Goal: Task Accomplishment & Management: Manage account settings

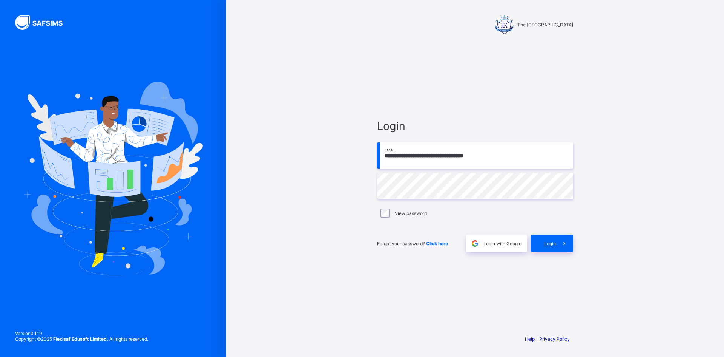
click at [366, 184] on div "**********" at bounding box center [475, 178] width 226 height 357
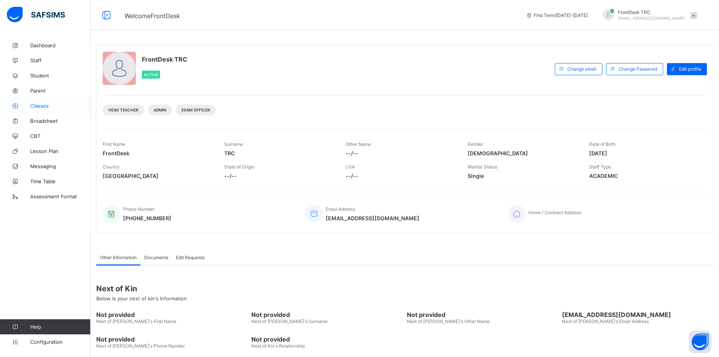
click at [48, 108] on span "Classes" at bounding box center [60, 106] width 60 height 6
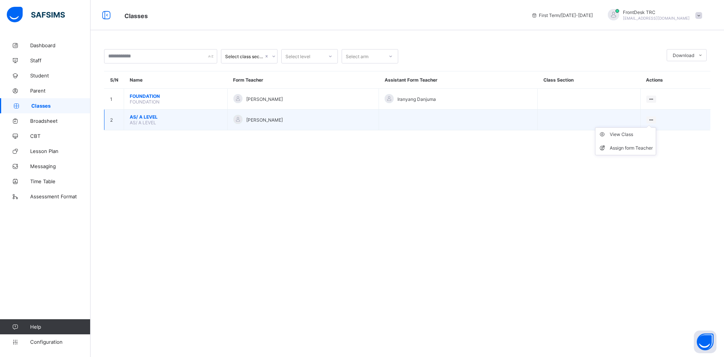
click at [656, 127] on ul "View Class Assign form Teacher" at bounding box center [625, 141] width 61 height 28
click at [638, 135] on div "View Class" at bounding box center [631, 135] width 43 height 8
click at [653, 123] on icon at bounding box center [652, 124] width 6 height 6
click at [633, 140] on div "View Class" at bounding box center [631, 139] width 43 height 8
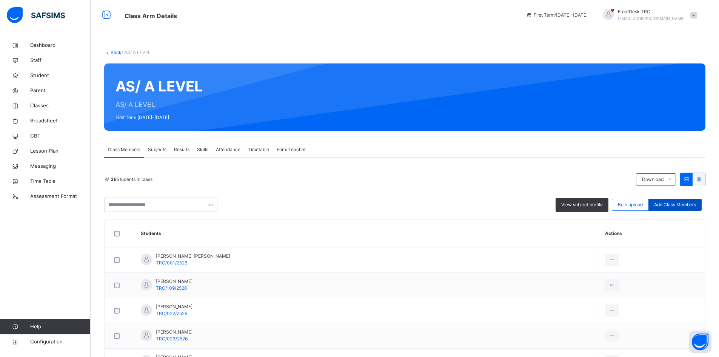
click at [681, 205] on span "Add Class Members" at bounding box center [675, 204] width 42 height 7
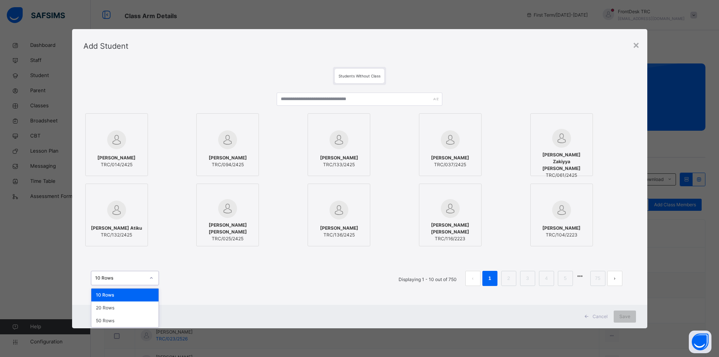
click at [149, 276] on icon at bounding box center [151, 278] width 5 height 8
click at [134, 321] on div "50 Rows" at bounding box center [124, 320] width 67 height 13
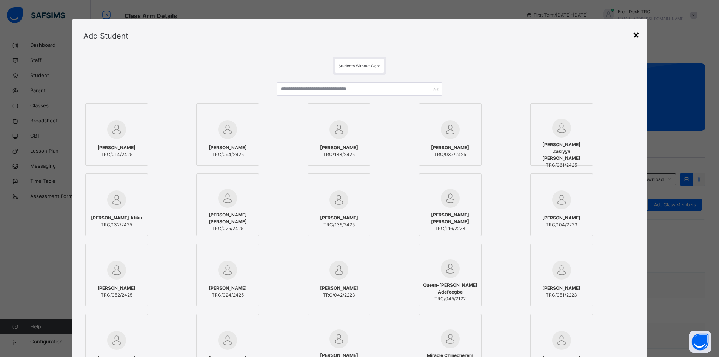
click at [636, 36] on div "×" at bounding box center [635, 34] width 7 height 16
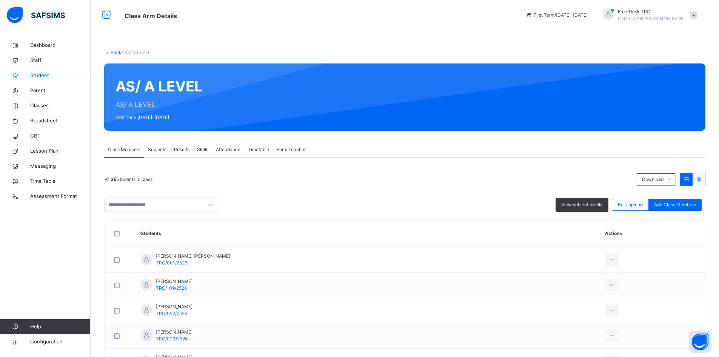
click at [52, 75] on span "Student" at bounding box center [60, 76] width 60 height 8
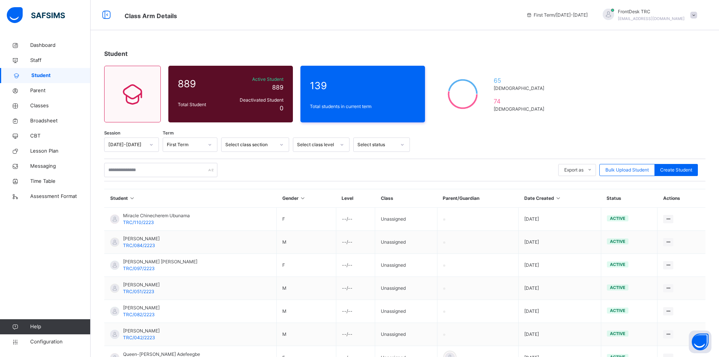
click at [342, 143] on icon at bounding box center [342, 145] width 5 height 8
click at [322, 177] on div "AS/ A LEVEL" at bounding box center [321, 174] width 56 height 13
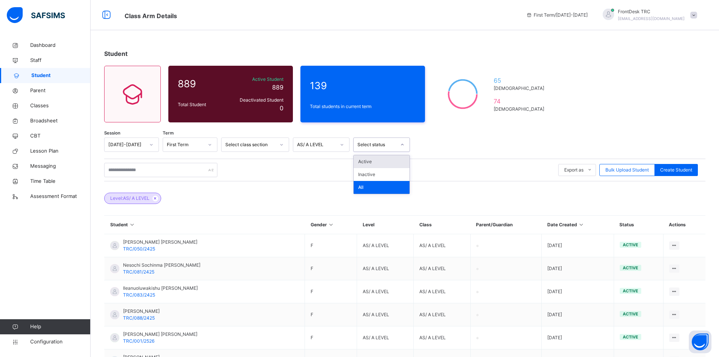
click at [403, 144] on icon at bounding box center [402, 145] width 5 height 8
click at [387, 163] on div "Active" at bounding box center [382, 161] width 56 height 13
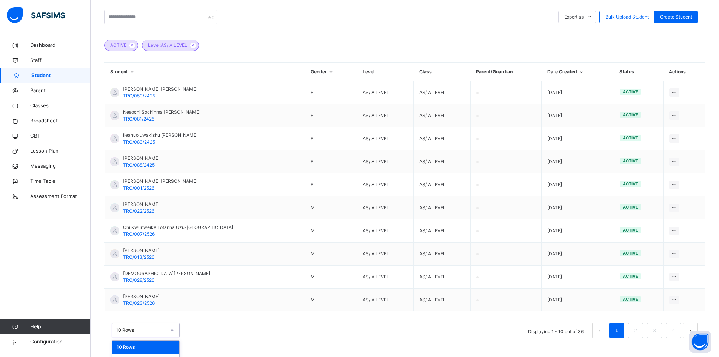
scroll to position [175, 0]
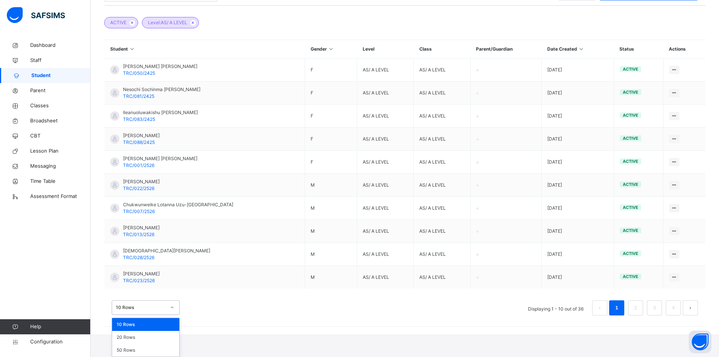
click at [174, 314] on div "option 10 Rows focused, 1 of 3. 3 results available. Use Up and Down to choose …" at bounding box center [146, 307] width 68 height 14
click at [164, 351] on div "50 Rows" at bounding box center [145, 349] width 67 height 13
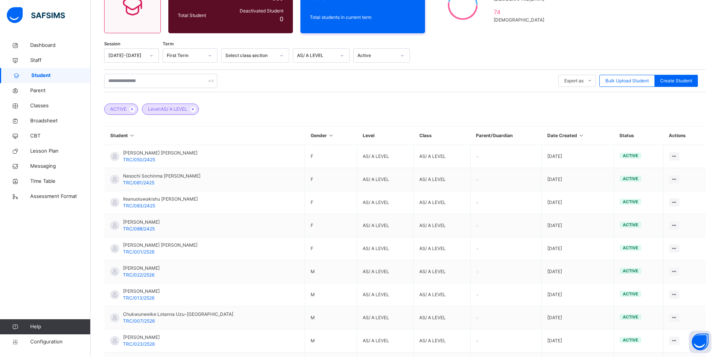
scroll to position [77, 0]
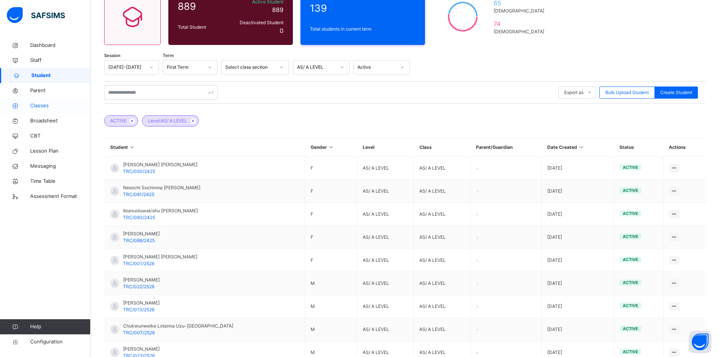
click at [47, 105] on span "Classes" at bounding box center [60, 106] width 60 height 8
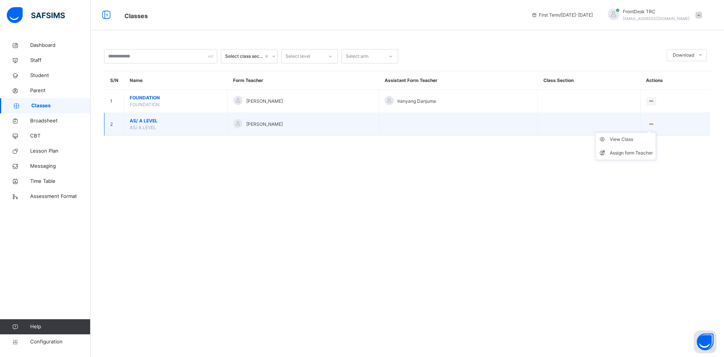
click at [656, 132] on ul "View Class Assign form Teacher" at bounding box center [625, 146] width 61 height 28
click at [634, 140] on div "View Class" at bounding box center [631, 139] width 43 height 8
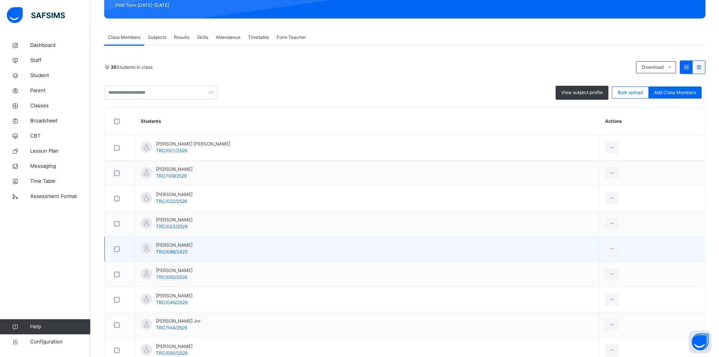
scroll to position [113, 0]
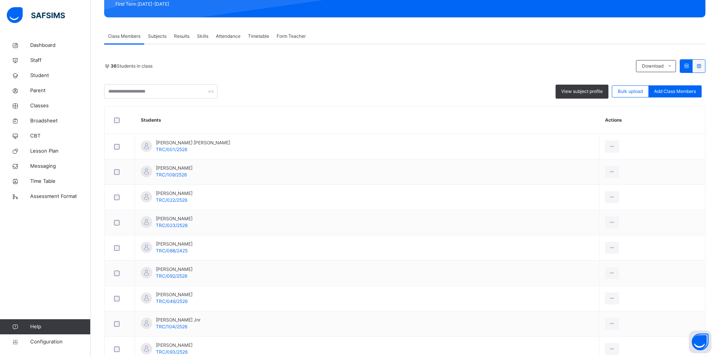
click at [673, 92] on span "Add Class Members" at bounding box center [675, 91] width 42 height 7
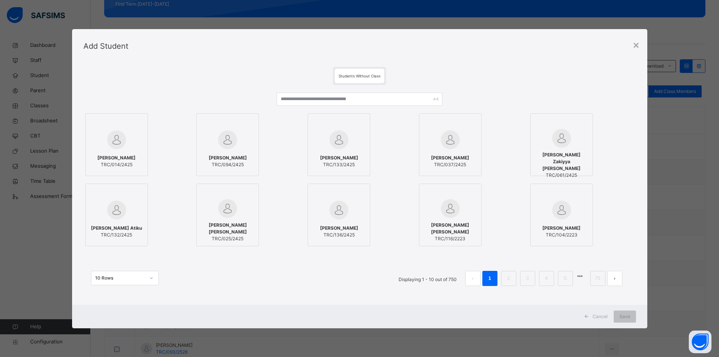
click at [149, 277] on icon at bounding box center [151, 278] width 5 height 8
click at [138, 321] on div "50 Rows" at bounding box center [124, 320] width 67 height 13
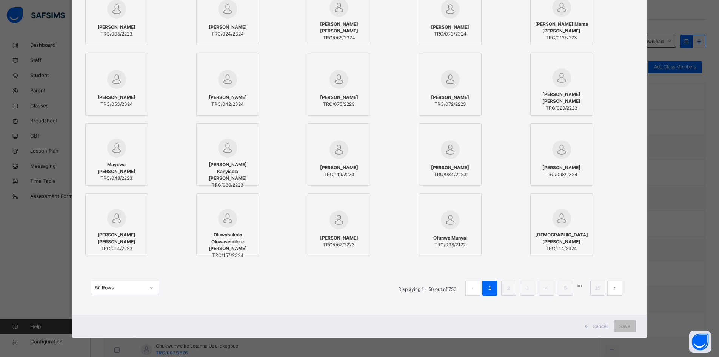
scroll to position [151, 0]
click at [510, 288] on link "2" at bounding box center [508, 288] width 7 height 10
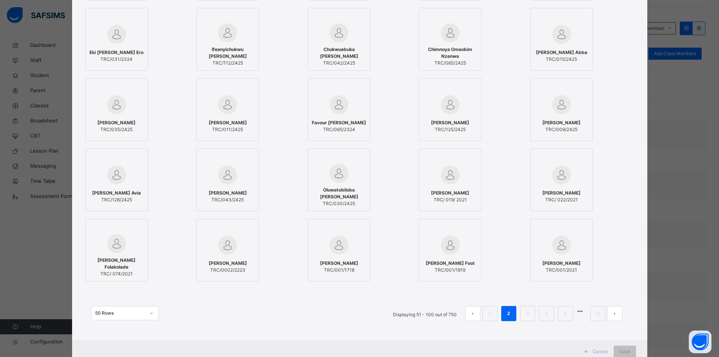
scroll to position [528, 0]
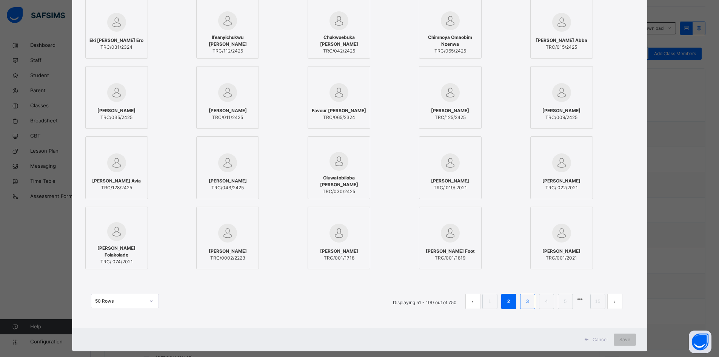
click at [526, 302] on link "3" at bounding box center [527, 301] width 7 height 10
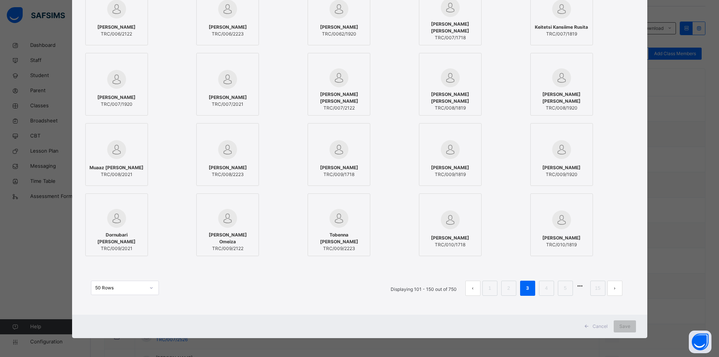
scroll to position [189, 0]
click at [546, 293] on li "4" at bounding box center [546, 287] width 15 height 15
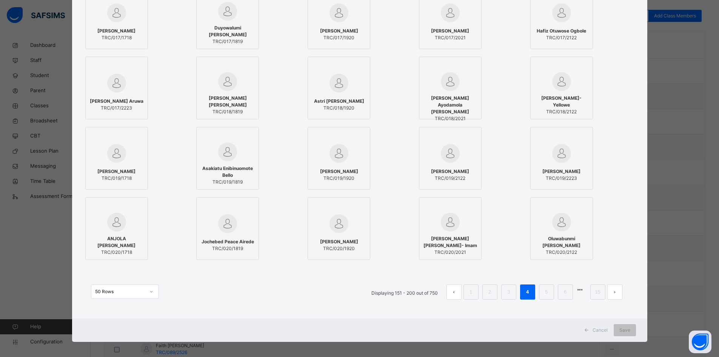
scroll to position [541, 0]
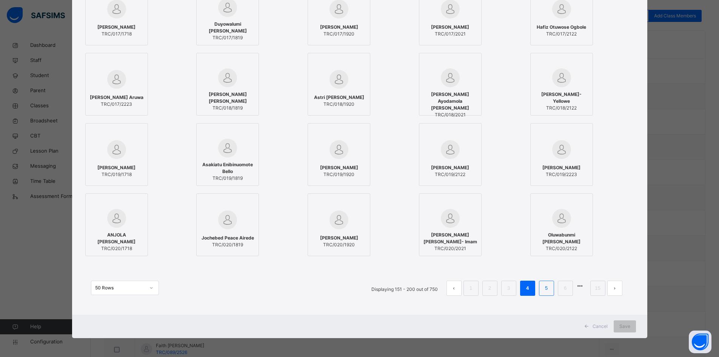
click at [545, 290] on link "5" at bounding box center [546, 288] width 7 height 10
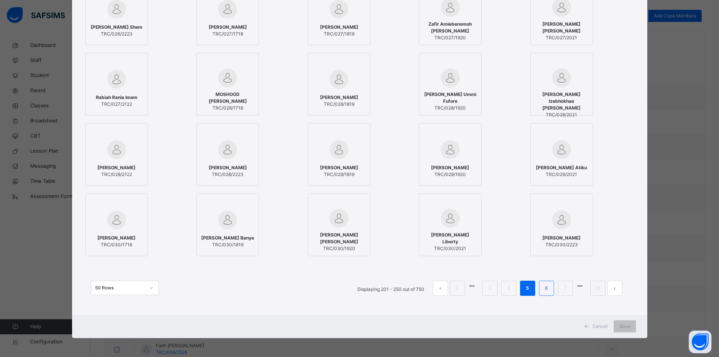
click at [542, 290] on li "6" at bounding box center [546, 287] width 15 height 15
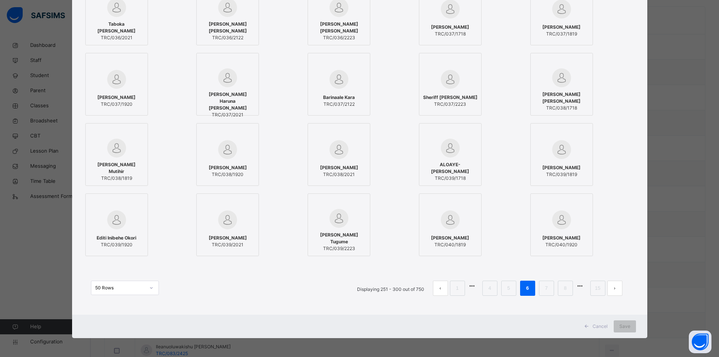
scroll to position [226, 0]
click at [545, 291] on link "7" at bounding box center [546, 288] width 7 height 10
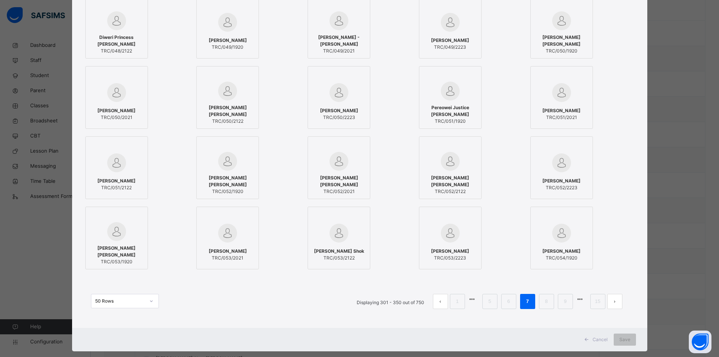
scroll to position [541, 0]
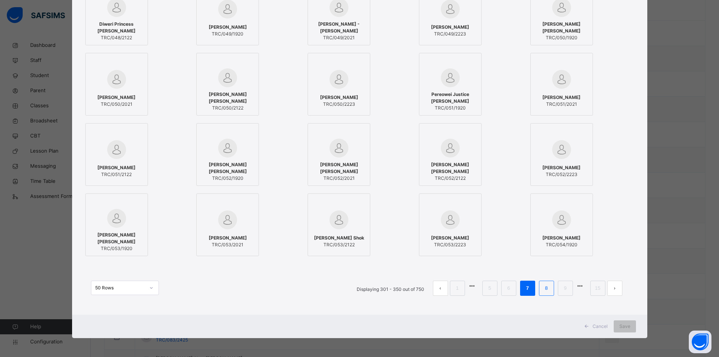
click at [550, 291] on link "8" at bounding box center [546, 288] width 7 height 10
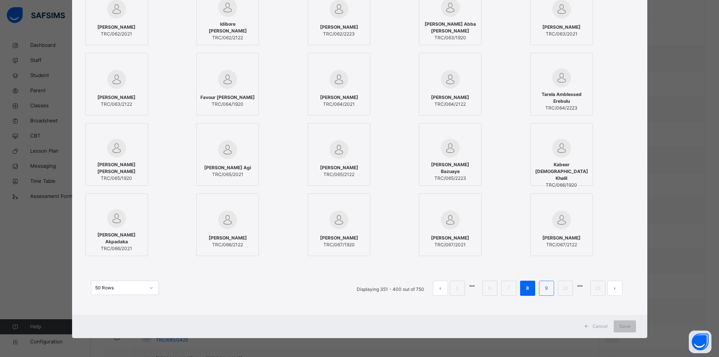
click at [544, 289] on link "9" at bounding box center [546, 288] width 7 height 10
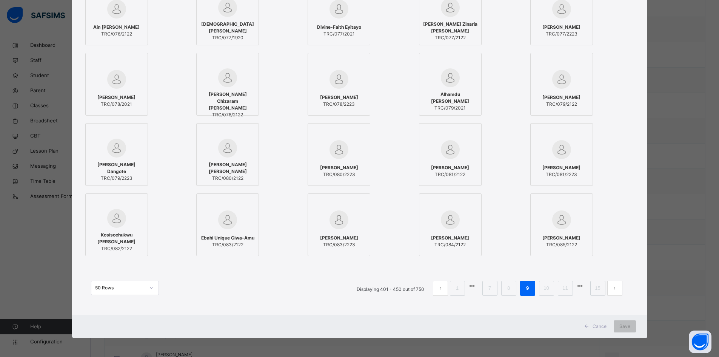
scroll to position [264, 0]
click at [547, 291] on link "10" at bounding box center [546, 288] width 10 height 10
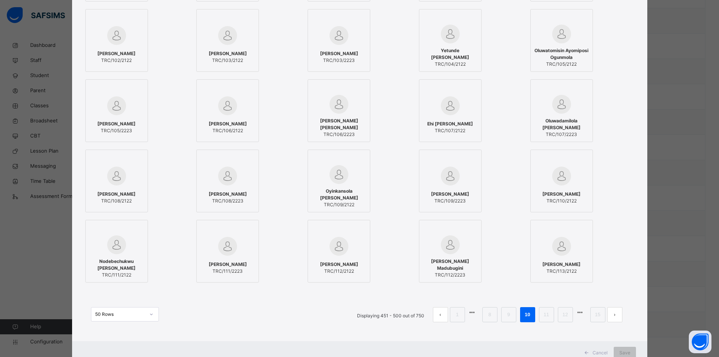
scroll to position [528, 0]
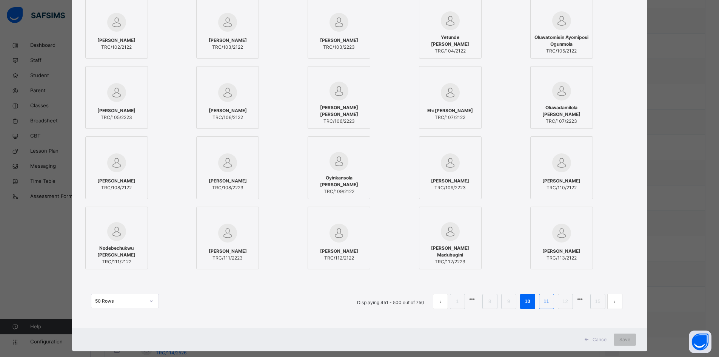
click at [547, 305] on link "11" at bounding box center [546, 301] width 10 height 10
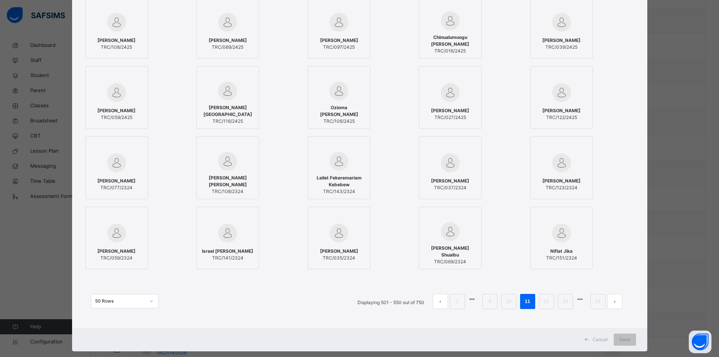
scroll to position [541, 0]
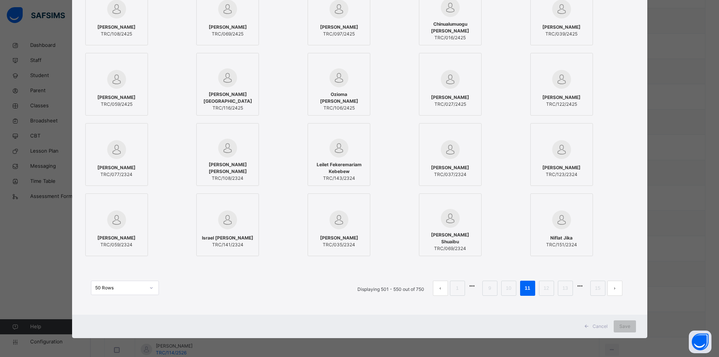
click at [546, 282] on li "12" at bounding box center [546, 287] width 15 height 15
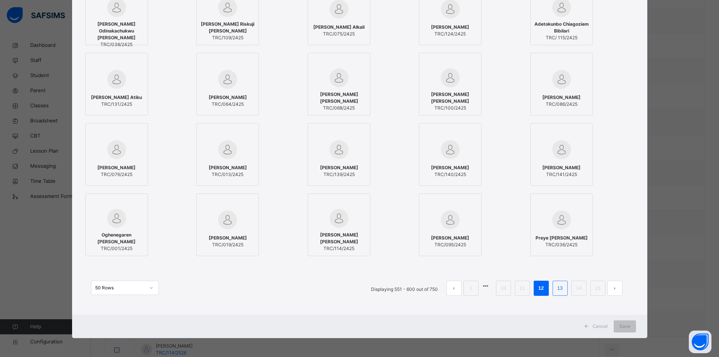
click at [564, 290] on link "13" at bounding box center [560, 288] width 10 height 10
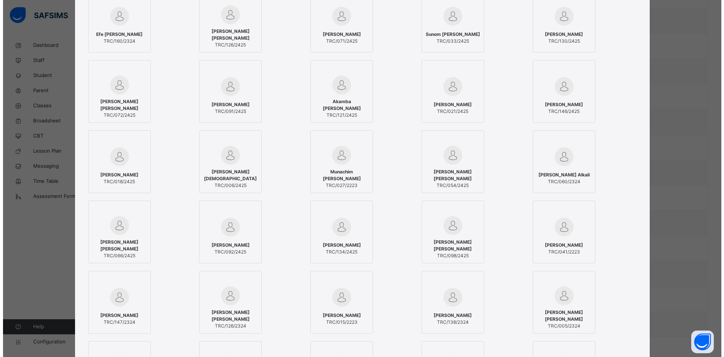
scroll to position [151, 0]
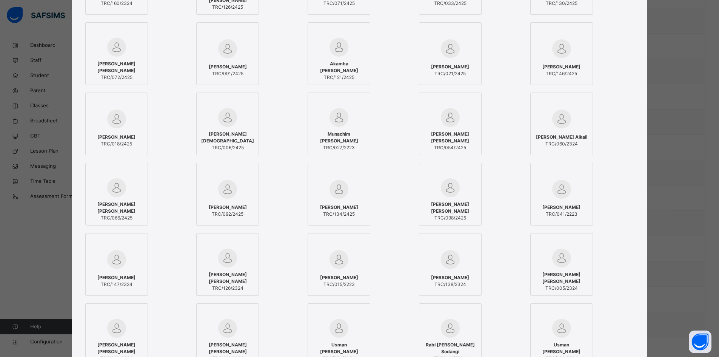
click at [458, 214] on span "TRC/098/2425" at bounding box center [450, 217] width 54 height 7
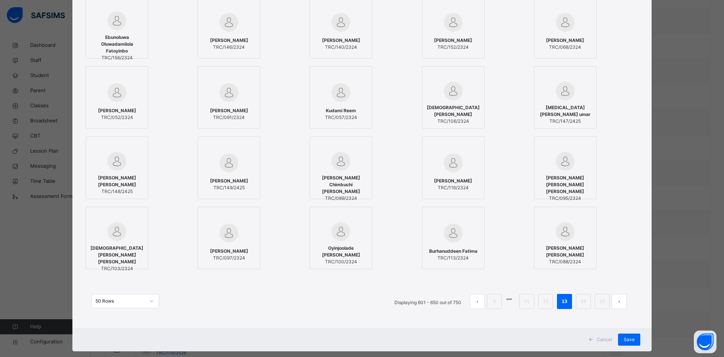
scroll to position [541, 0]
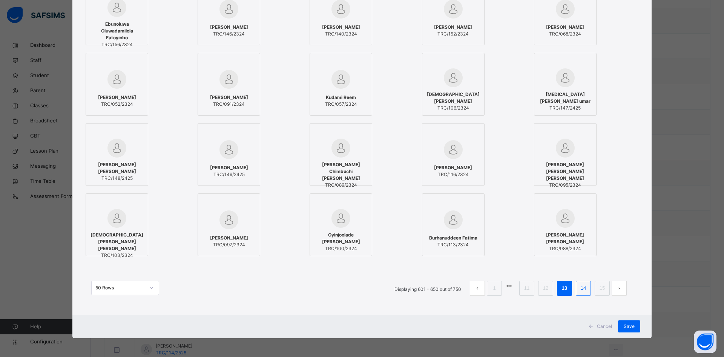
click at [583, 288] on link "14" at bounding box center [584, 288] width 10 height 10
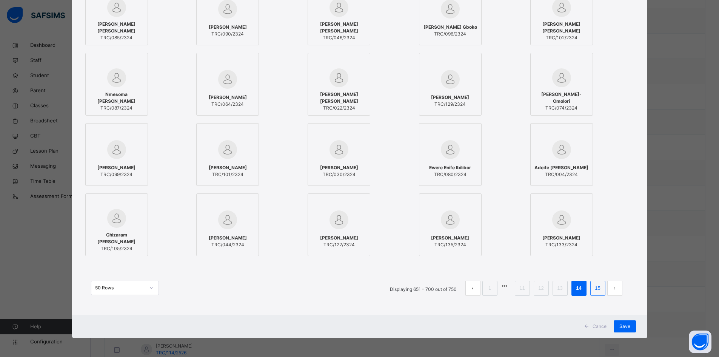
click at [596, 289] on link "15" at bounding box center [597, 288] width 10 height 10
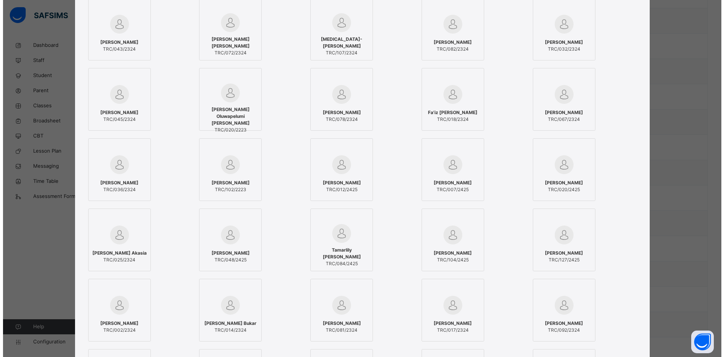
scroll to position [189, 0]
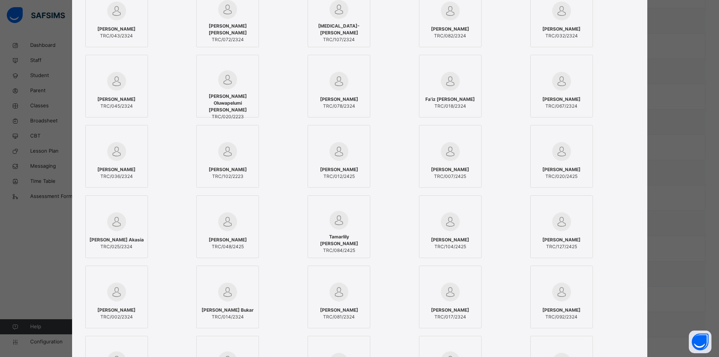
click at [461, 174] on span "TRC/007/2425" at bounding box center [450, 176] width 38 height 7
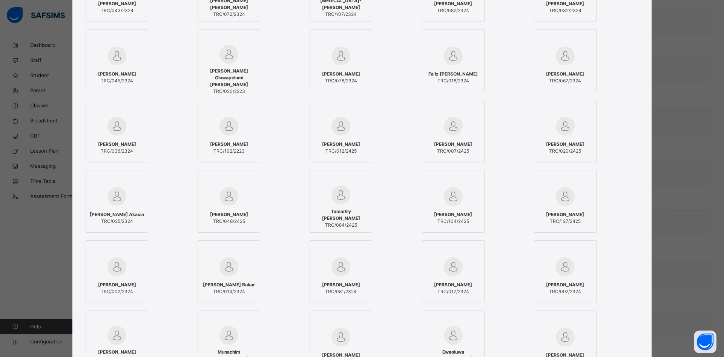
scroll to position [226, 0]
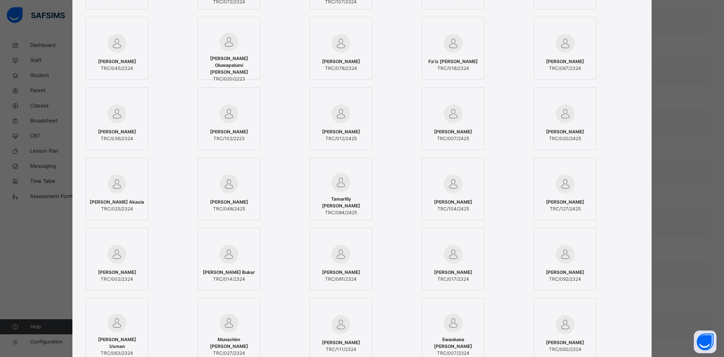
click at [228, 197] on div "[PERSON_NAME] TRC/048/2425" at bounding box center [229, 205] width 54 height 21
click at [338, 197] on span "Tamarlily [PERSON_NAME]" at bounding box center [341, 202] width 54 height 14
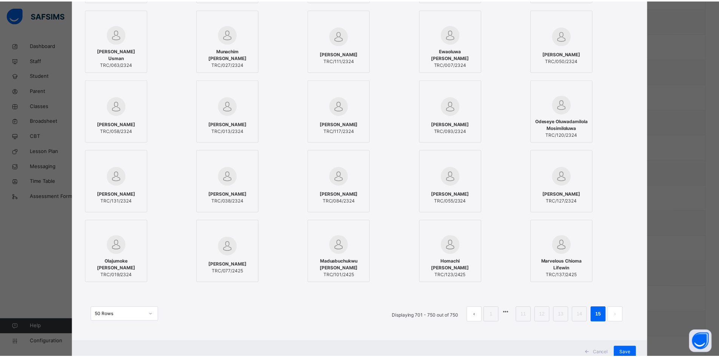
scroll to position [528, 0]
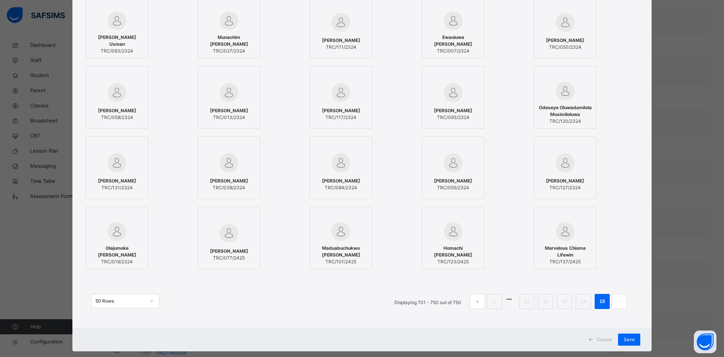
click at [352, 253] on span "Maduabuchukwu [PERSON_NAME]" at bounding box center [341, 251] width 54 height 14
click at [220, 232] on img at bounding box center [229, 232] width 19 height 19
click at [626, 342] on span "Save" at bounding box center [629, 339] width 11 height 7
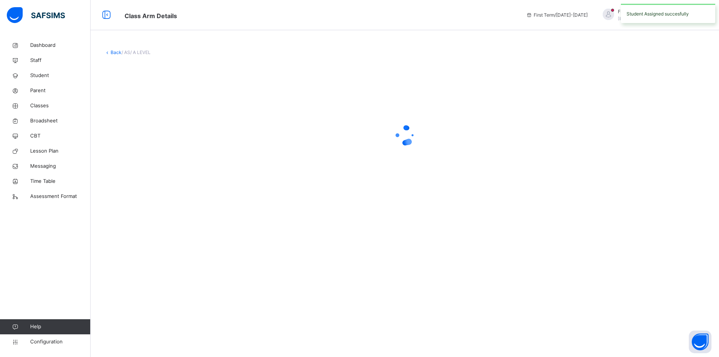
scroll to position [0, 0]
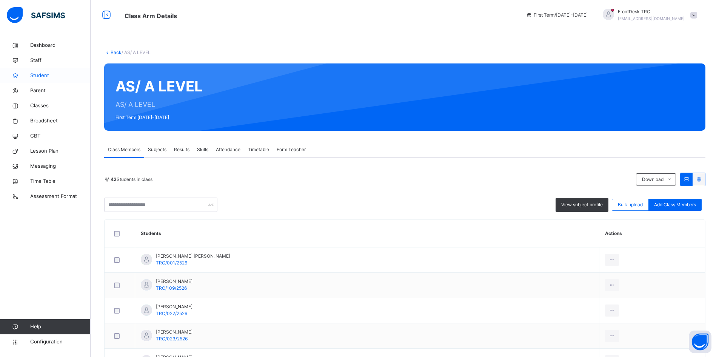
click at [49, 75] on span "Student" at bounding box center [60, 76] width 60 height 8
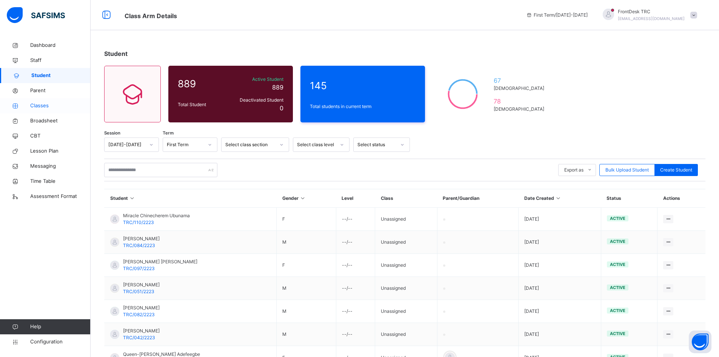
click at [49, 106] on span "Classes" at bounding box center [60, 106] width 60 height 8
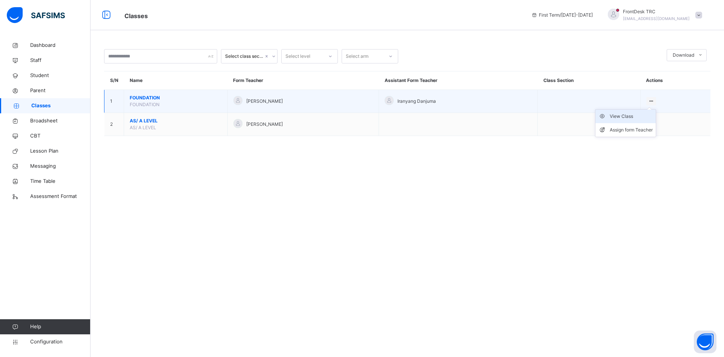
click at [632, 118] on div "View Class" at bounding box center [631, 116] width 43 height 8
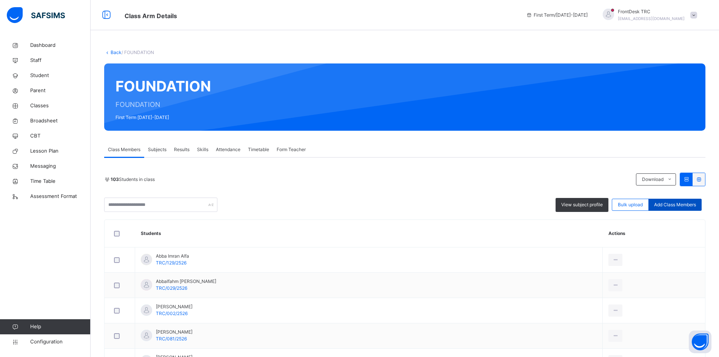
click at [673, 205] on span "Add Class Members" at bounding box center [675, 204] width 42 height 7
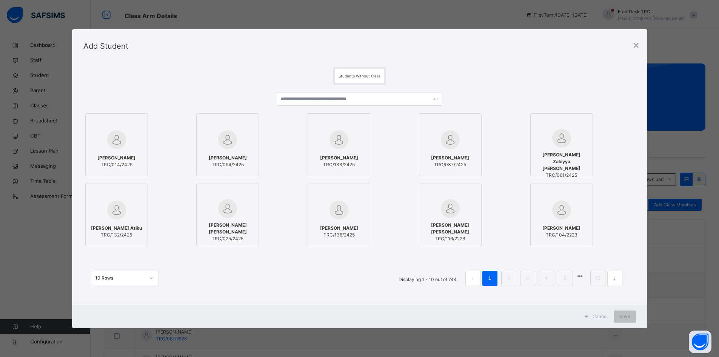
click at [149, 278] on icon at bounding box center [151, 278] width 5 height 8
click at [117, 322] on div "50 Rows" at bounding box center [124, 320] width 67 height 13
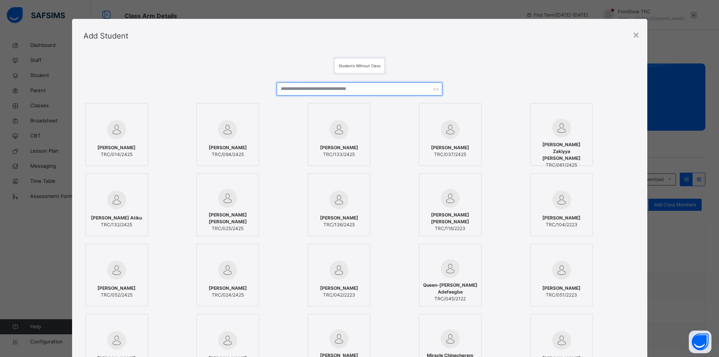
click at [298, 90] on input "text" at bounding box center [360, 88] width 166 height 13
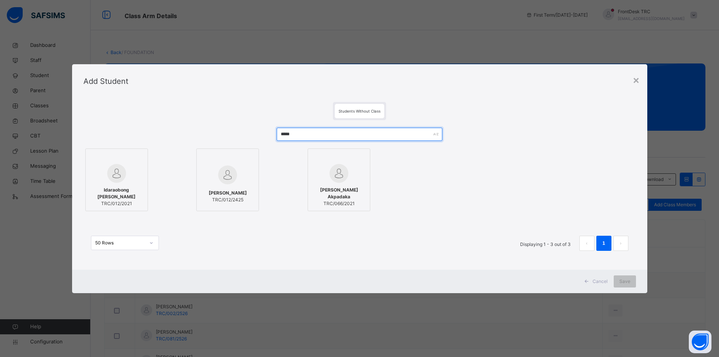
type input "*****"
click at [235, 184] on div at bounding box center [227, 175] width 54 height 22
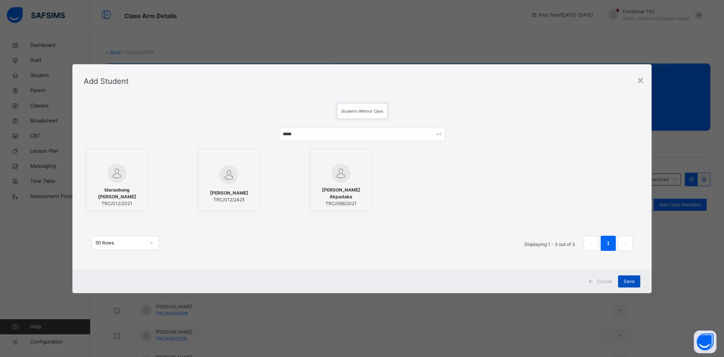
click at [634, 282] on span "Save" at bounding box center [629, 281] width 11 height 7
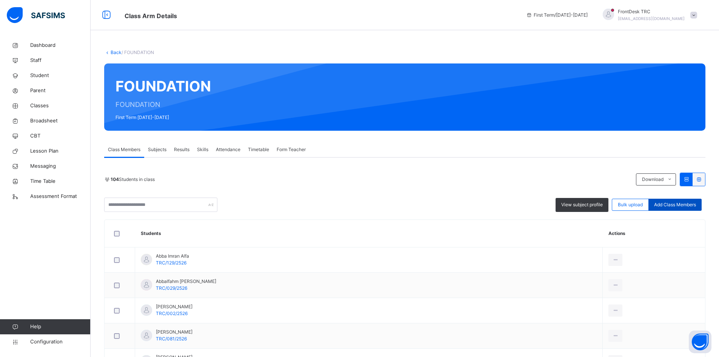
click at [671, 207] on span "Add Class Members" at bounding box center [675, 204] width 42 height 7
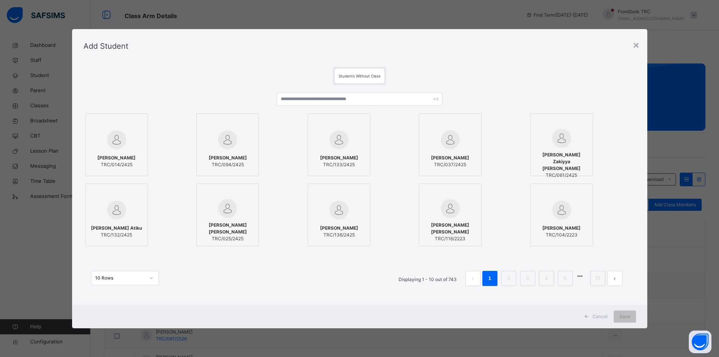
click at [149, 278] on icon at bounding box center [151, 278] width 5 height 8
click at [129, 319] on div "50 Rows" at bounding box center [124, 320] width 67 height 13
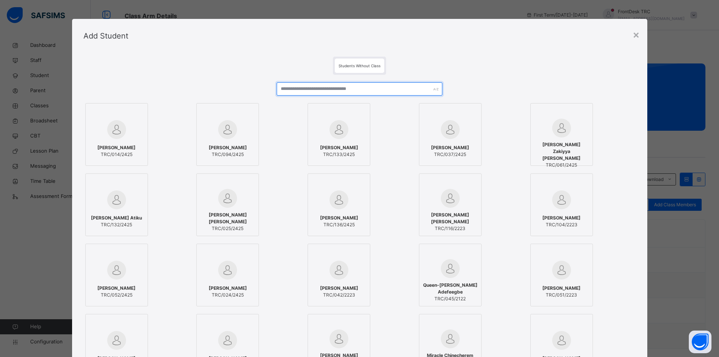
click at [298, 89] on input "text" at bounding box center [360, 88] width 166 height 13
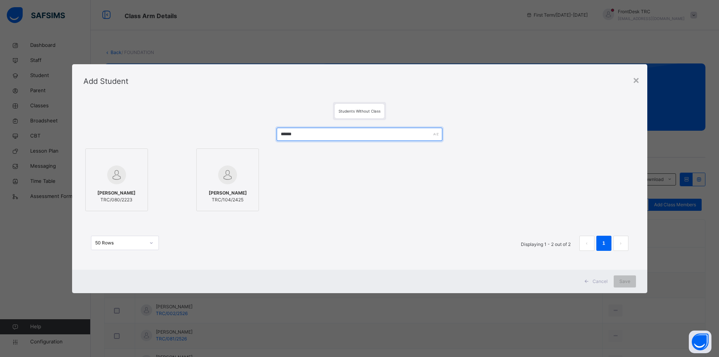
type input "******"
click at [234, 186] on div "[PERSON_NAME] TRC/104/2425" at bounding box center [227, 196] width 54 height 21
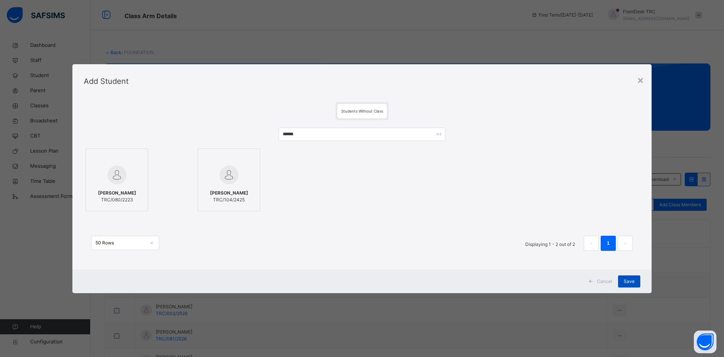
click at [633, 281] on span "Save" at bounding box center [629, 281] width 11 height 7
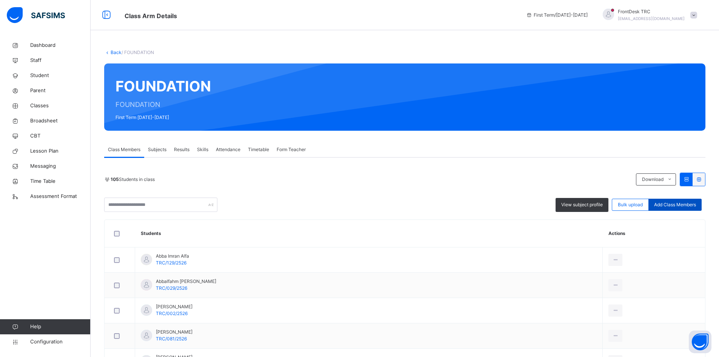
click at [666, 204] on span "Add Class Members" at bounding box center [675, 204] width 42 height 7
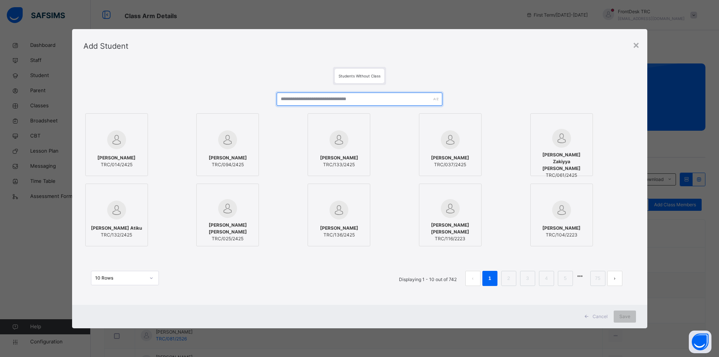
click at [354, 99] on input "text" at bounding box center [360, 98] width 166 height 13
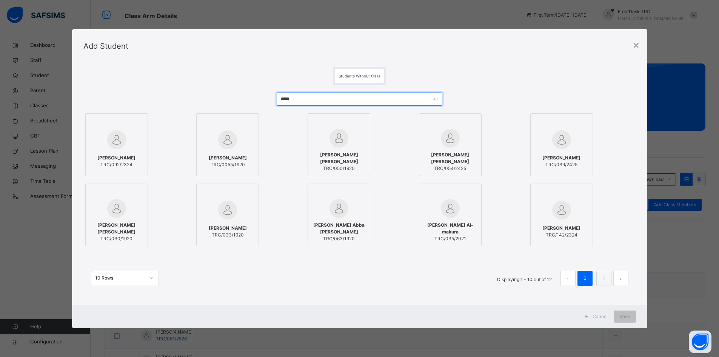
type input "*****"
click at [446, 165] on span "TRC/054/2425" at bounding box center [450, 168] width 54 height 7
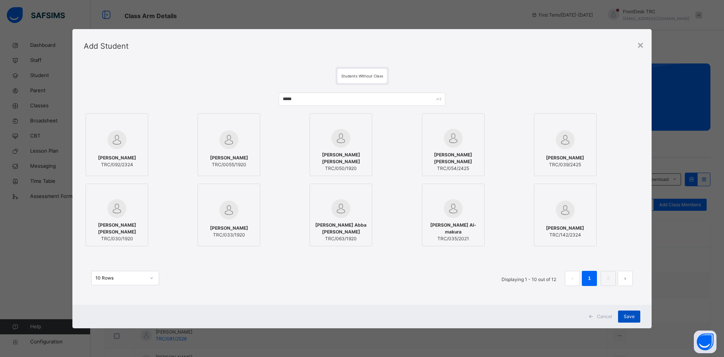
click at [628, 314] on span "Save" at bounding box center [629, 316] width 11 height 7
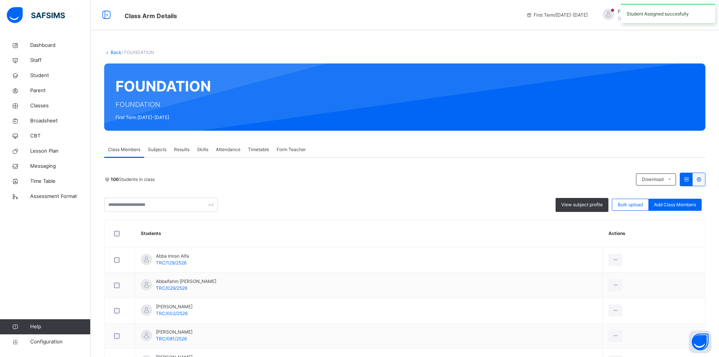
click at [684, 203] on span "Add Class Members" at bounding box center [675, 204] width 42 height 7
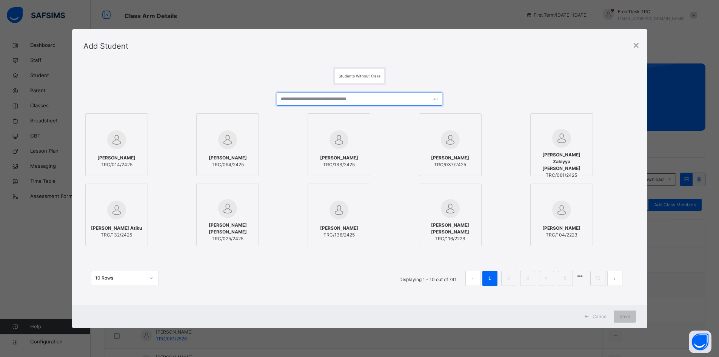
click at [317, 100] on input "text" at bounding box center [360, 98] width 166 height 13
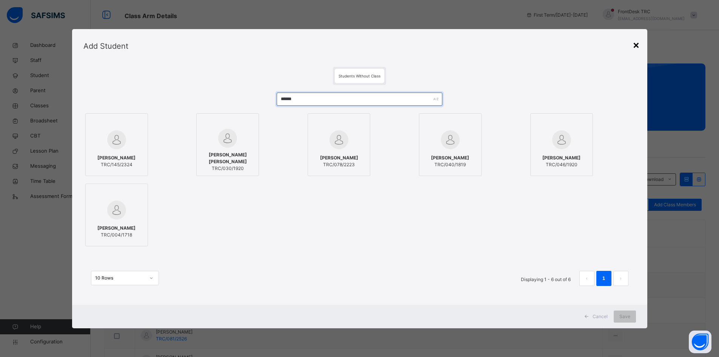
type input "******"
click at [636, 45] on div "×" at bounding box center [635, 45] width 7 height 16
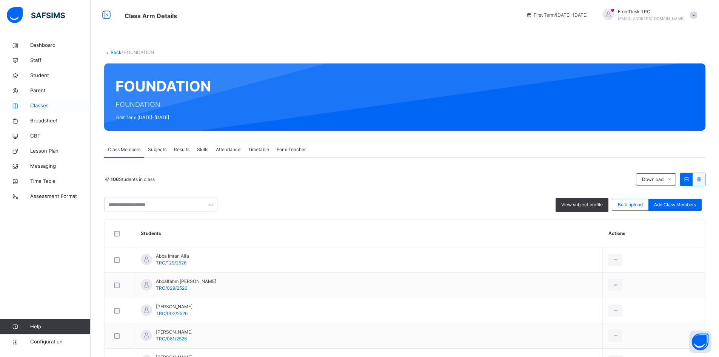
click at [45, 105] on span "Classes" at bounding box center [60, 106] width 60 height 8
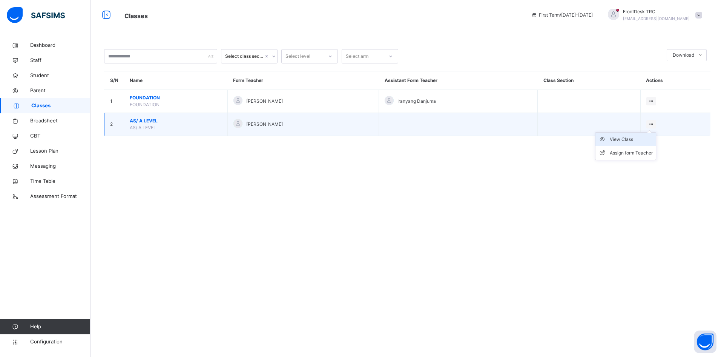
click at [638, 138] on div "View Class" at bounding box center [631, 139] width 43 height 8
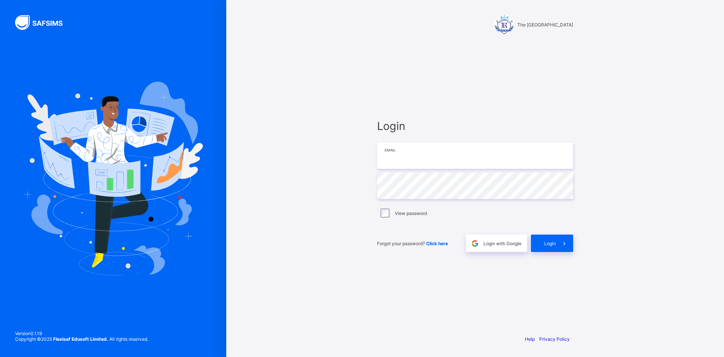
type input "**********"
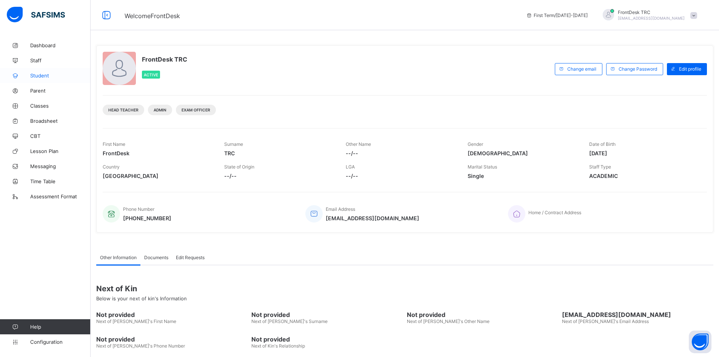
click at [42, 75] on span "Student" at bounding box center [60, 75] width 60 height 6
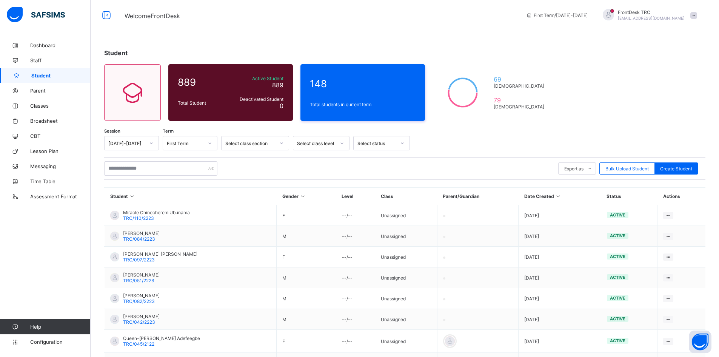
click at [71, 77] on span "Student" at bounding box center [60, 75] width 59 height 6
click at [596, 98] on div "Student 889 Total Student Active Student 889 Deactivated Student 0 148 Total st…" at bounding box center [405, 249] width 628 height 422
click at [65, 106] on span "Classes" at bounding box center [60, 106] width 60 height 6
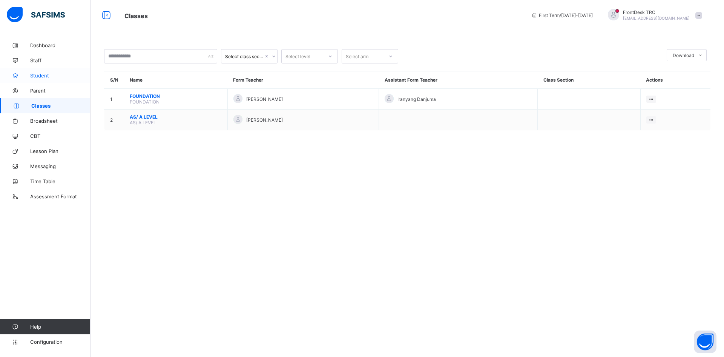
click at [53, 75] on span "Student" at bounding box center [60, 75] width 60 height 6
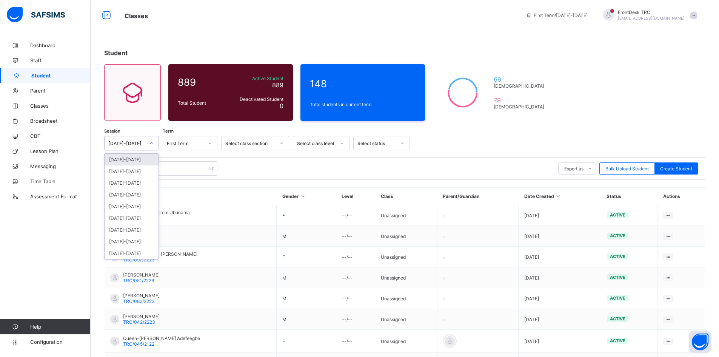
click at [151, 142] on icon at bounding box center [151, 143] width 5 height 8
click at [148, 160] on div "[DATE]-[DATE]" at bounding box center [132, 160] width 54 height 12
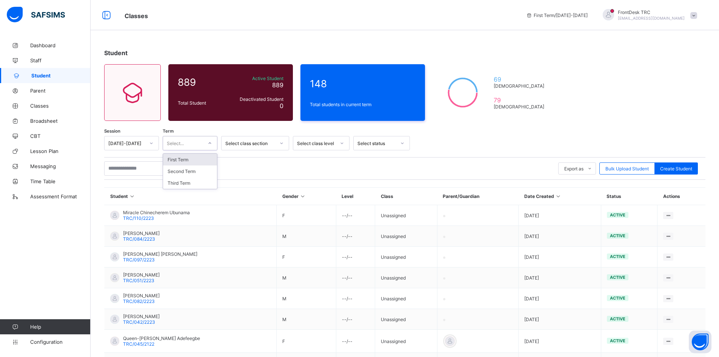
click at [209, 141] on icon at bounding box center [210, 143] width 5 height 8
click at [197, 159] on div "First Term" at bounding box center [190, 160] width 54 height 12
click at [281, 143] on icon at bounding box center [281, 143] width 5 height 8
click at [344, 141] on icon at bounding box center [342, 143] width 5 height 8
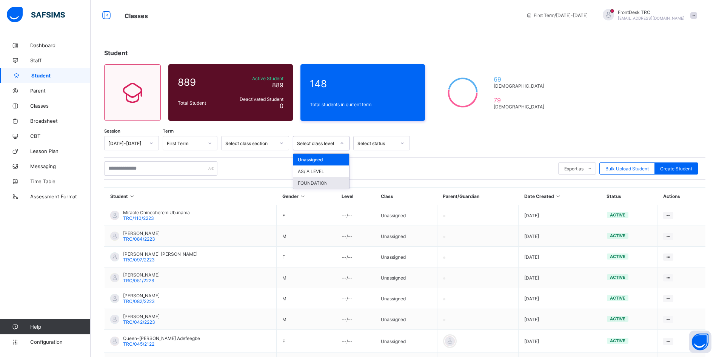
click at [322, 184] on div "FOUNDATION" at bounding box center [321, 183] width 56 height 12
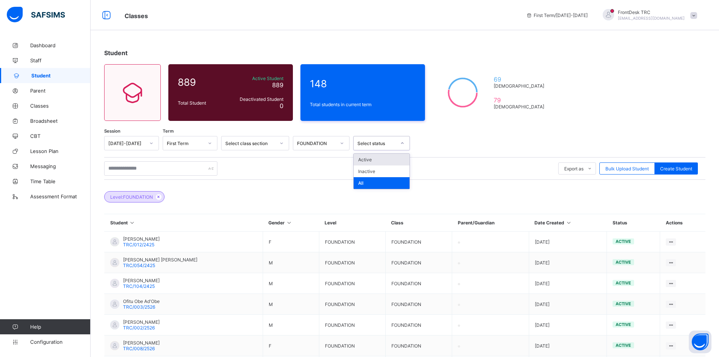
click at [403, 142] on icon at bounding box center [402, 143] width 5 height 8
click at [386, 160] on div "Active" at bounding box center [382, 160] width 56 height 12
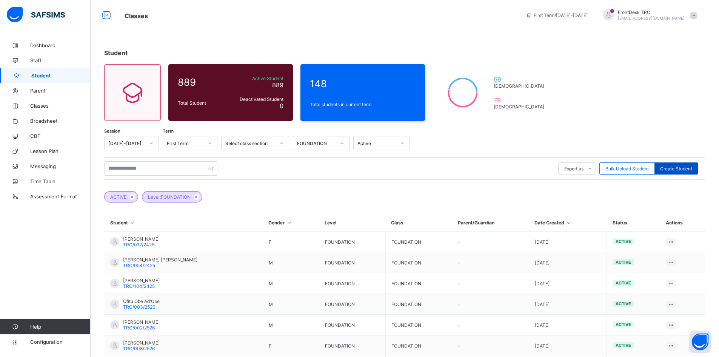
click at [678, 169] on span "Create Student" at bounding box center [676, 169] width 32 height 6
select select "**"
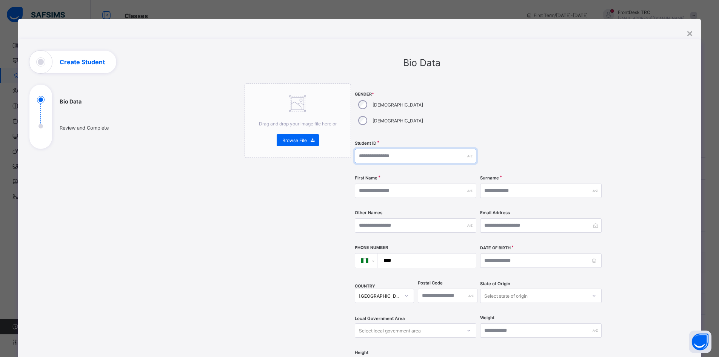
click at [368, 149] on input "text" at bounding box center [415, 156] width 121 height 14
paste input "**********"
type input "**********"
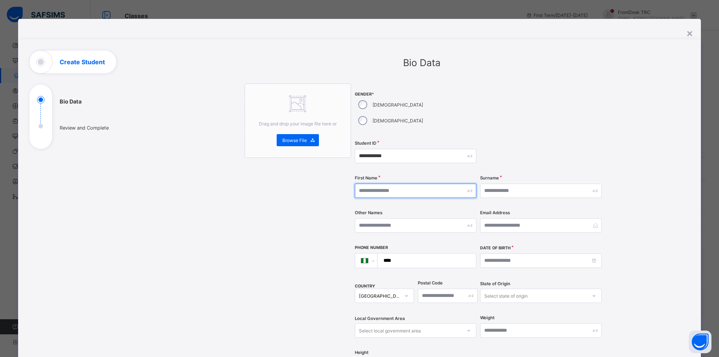
click at [398, 183] on input "text" at bounding box center [415, 190] width 121 height 14
type input "******"
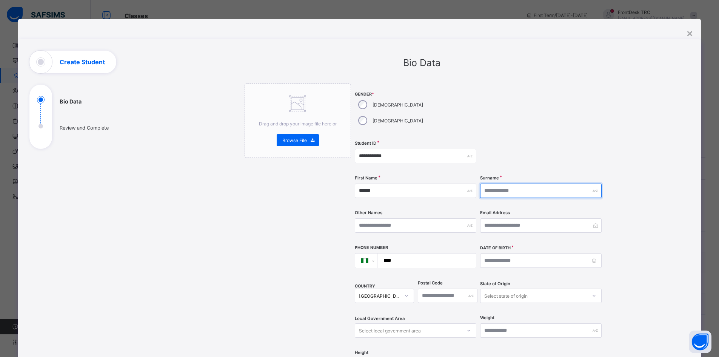
click at [496, 183] on input "text" at bounding box center [540, 190] width 121 height 14
type input "*******"
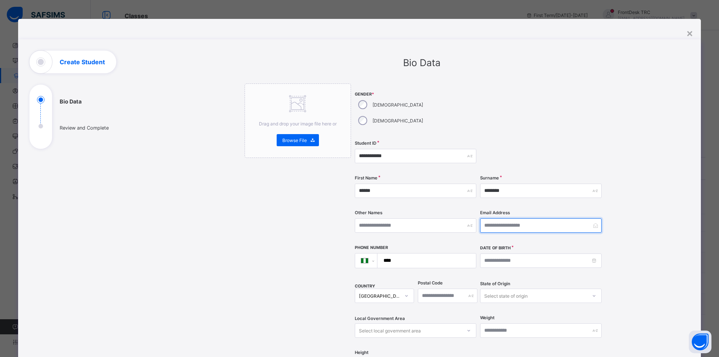
click at [516, 218] on input "email" at bounding box center [540, 225] width 121 height 14
drag, startPoint x: 513, startPoint y: 210, endPoint x: 504, endPoint y: 209, distance: 9.4
click at [504, 218] on input "email" at bounding box center [540, 225] width 121 height 14
paste input "**********"
type input "**********"
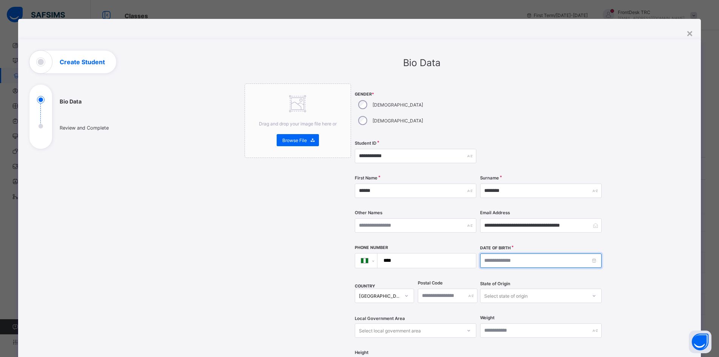
click at [510, 253] on input at bounding box center [540, 260] width 121 height 14
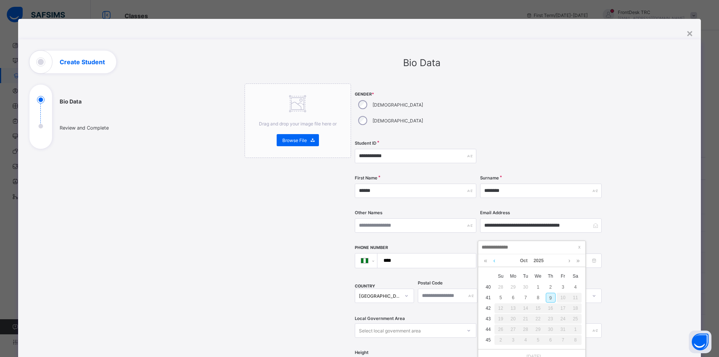
click at [493, 260] on link at bounding box center [494, 260] width 6 height 13
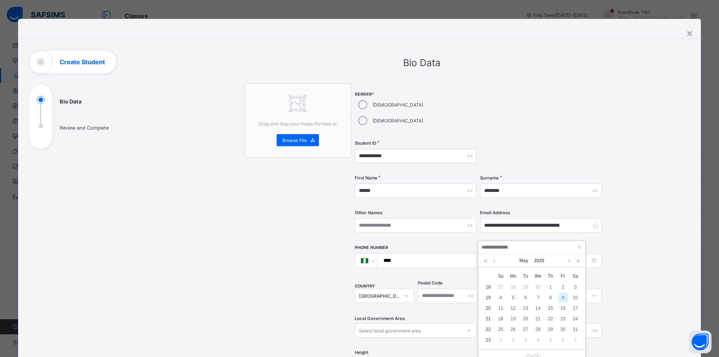
click at [493, 260] on link at bounding box center [494, 260] width 6 height 13
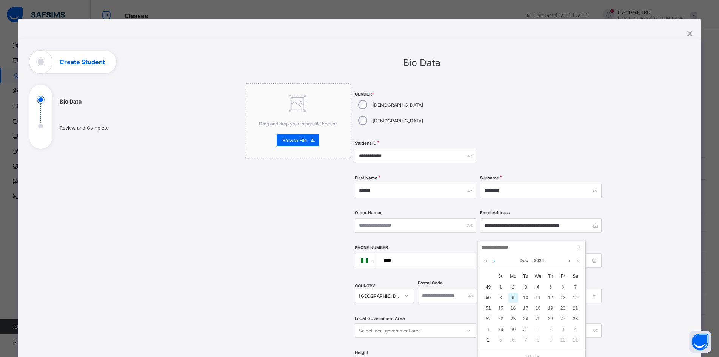
click at [493, 260] on link at bounding box center [494, 260] width 6 height 13
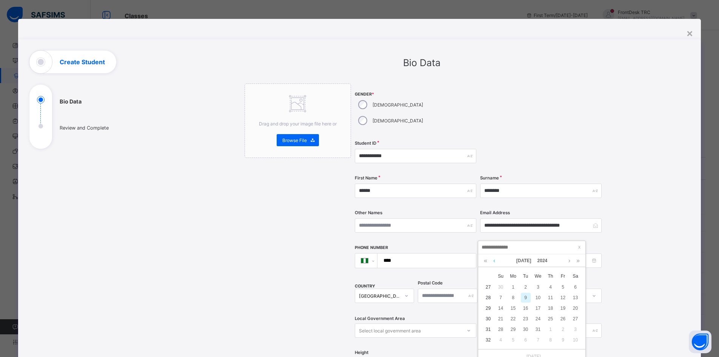
click at [493, 260] on link at bounding box center [494, 260] width 6 height 13
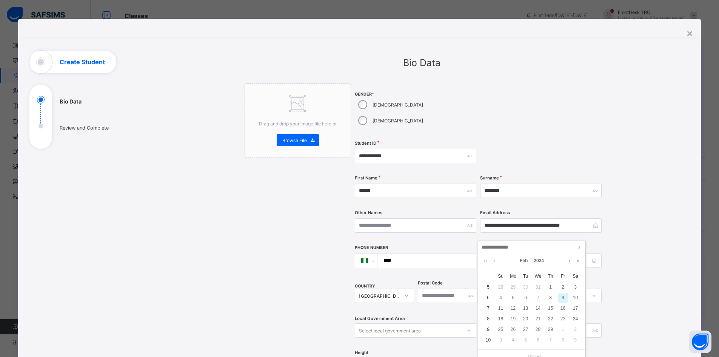
click at [493, 260] on link at bounding box center [494, 260] width 6 height 13
click at [493, 259] on link at bounding box center [494, 260] width 6 height 13
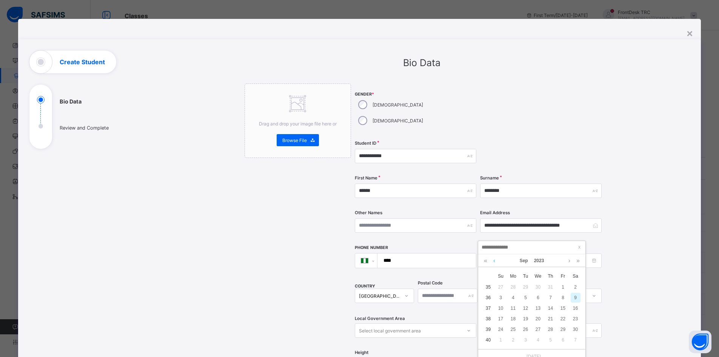
click at [493, 259] on link at bounding box center [494, 260] width 6 height 13
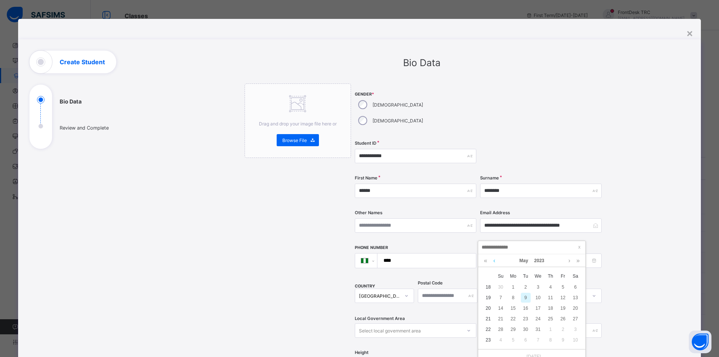
click at [493, 259] on link at bounding box center [494, 260] width 6 height 13
click at [494, 259] on link at bounding box center [494, 260] width 6 height 13
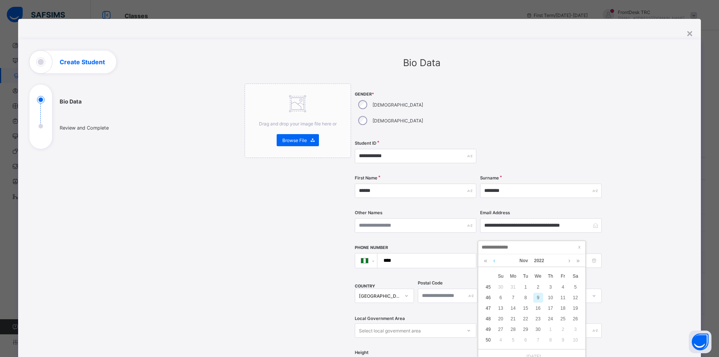
click at [494, 259] on link at bounding box center [494, 260] width 6 height 13
click at [493, 260] on link at bounding box center [494, 260] width 6 height 13
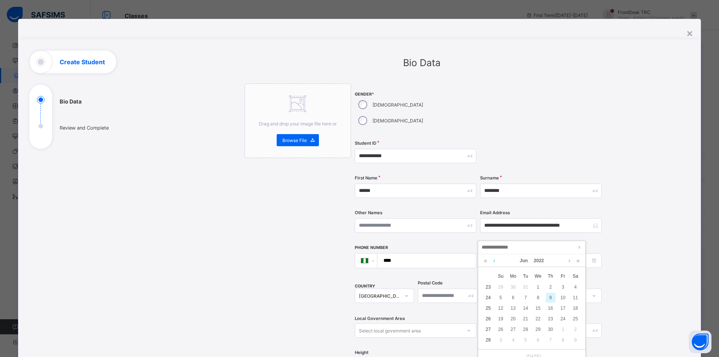
click at [493, 259] on link at bounding box center [494, 260] width 6 height 13
click at [493, 261] on link at bounding box center [494, 260] width 6 height 13
click at [493, 260] on link at bounding box center [494, 260] width 6 height 13
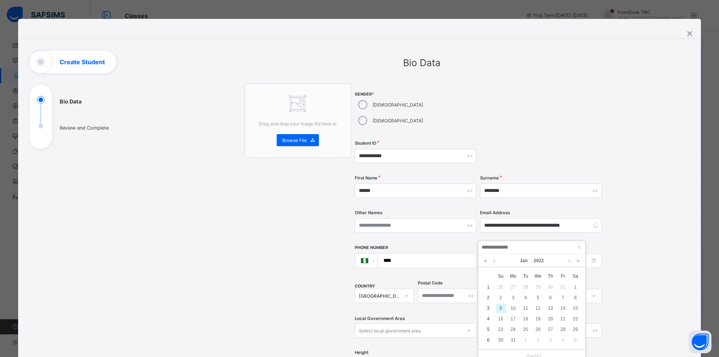
click at [494, 259] on link at bounding box center [494, 260] width 6 height 13
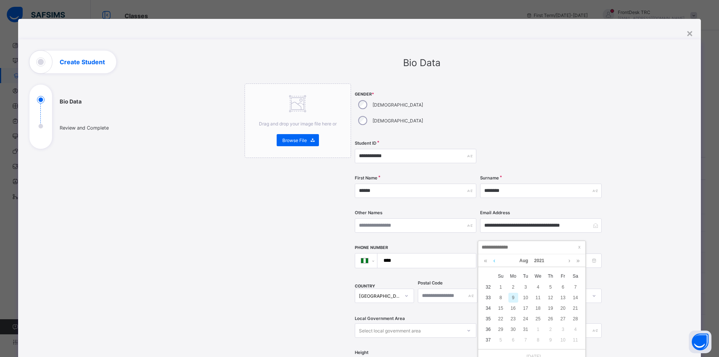
click at [494, 259] on link at bounding box center [494, 260] width 6 height 13
click at [495, 259] on link at bounding box center [494, 260] width 6 height 13
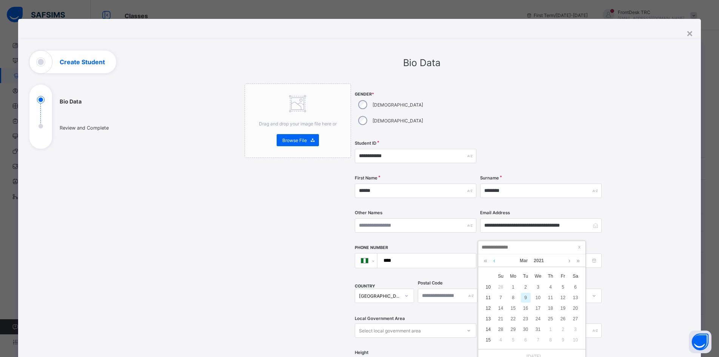
click at [495, 259] on link at bounding box center [494, 260] width 6 height 13
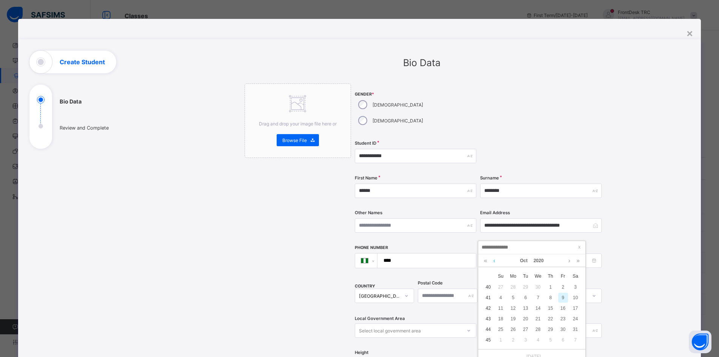
click at [495, 259] on link at bounding box center [494, 260] width 6 height 13
click at [495, 258] on link at bounding box center [494, 260] width 6 height 13
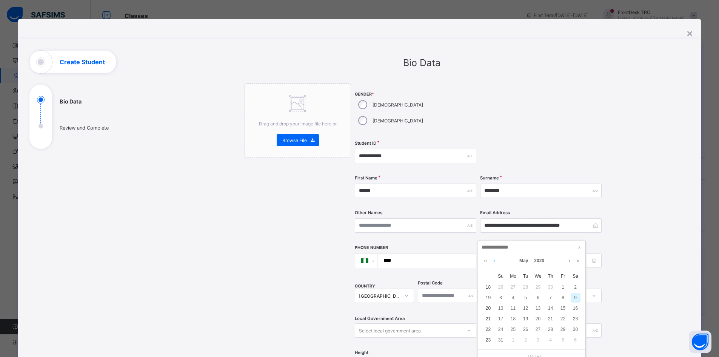
click at [495, 258] on link at bounding box center [494, 260] width 6 height 13
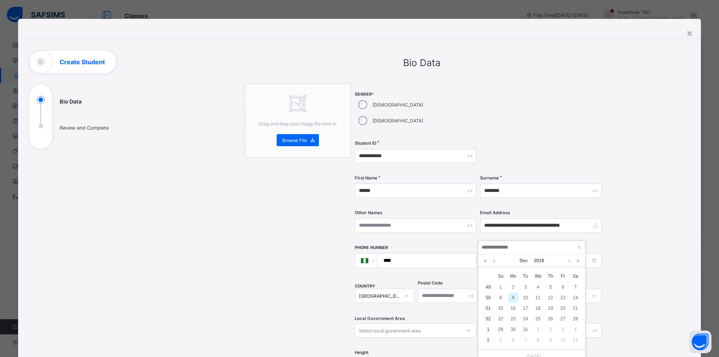
click at [495, 258] on link at bounding box center [494, 260] width 6 height 13
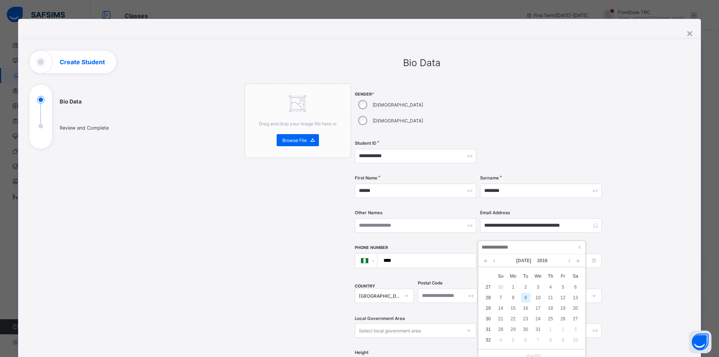
click at [495, 258] on link at bounding box center [494, 260] width 6 height 13
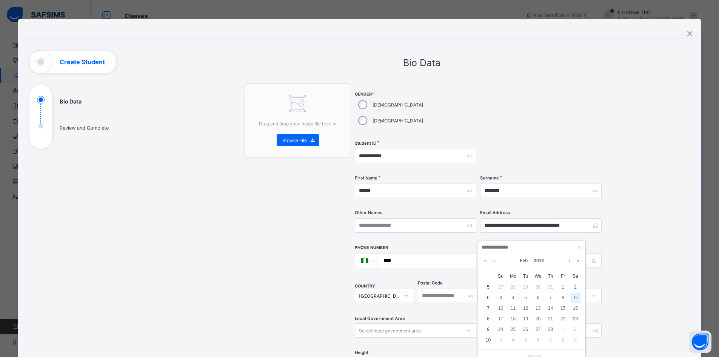
click at [495, 258] on link at bounding box center [494, 260] width 6 height 13
click at [495, 259] on link at bounding box center [494, 260] width 6 height 13
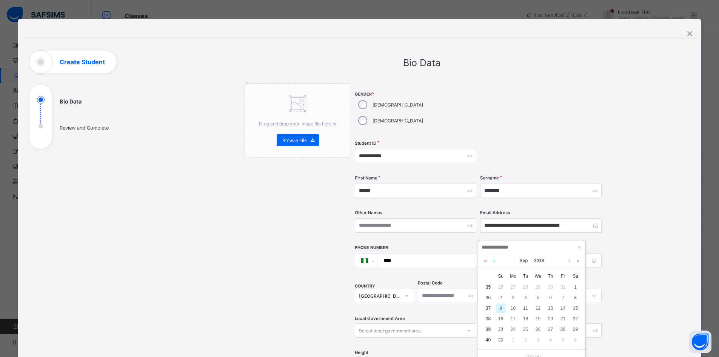
click at [495, 259] on link at bounding box center [494, 260] width 6 height 13
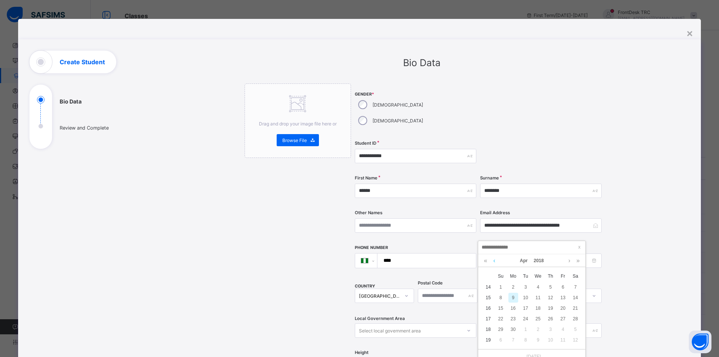
click at [495, 259] on link at bounding box center [494, 260] width 6 height 13
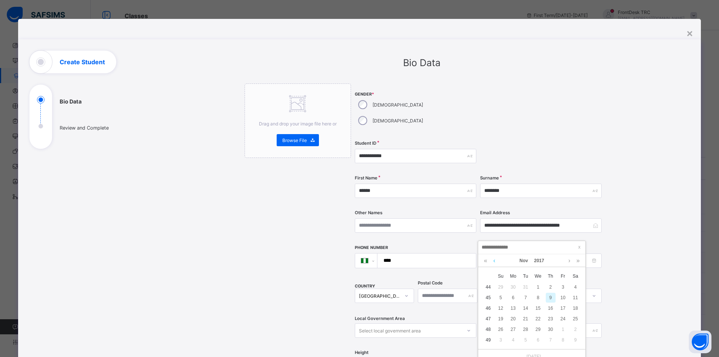
click at [495, 259] on link at bounding box center [494, 260] width 6 height 13
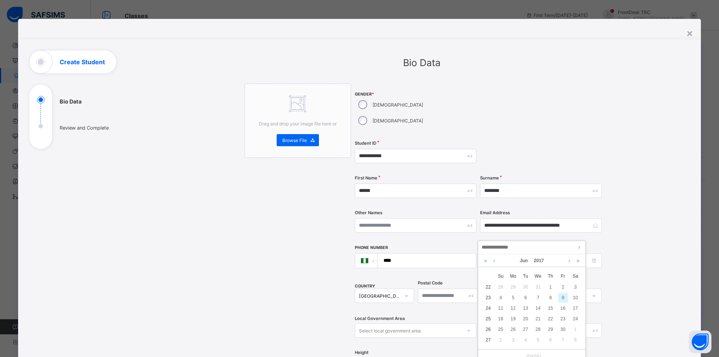
click at [495, 259] on link at bounding box center [494, 260] width 6 height 13
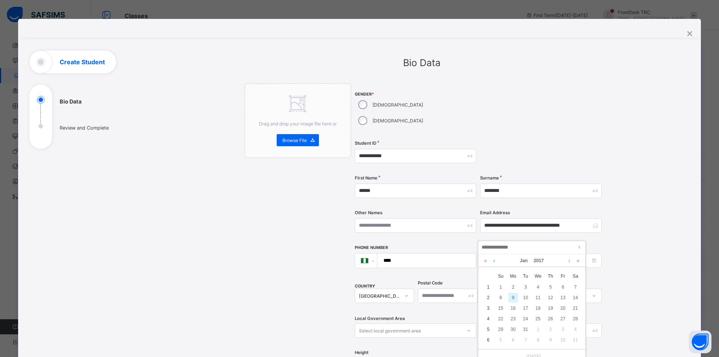
click at [495, 259] on link at bounding box center [494, 260] width 6 height 13
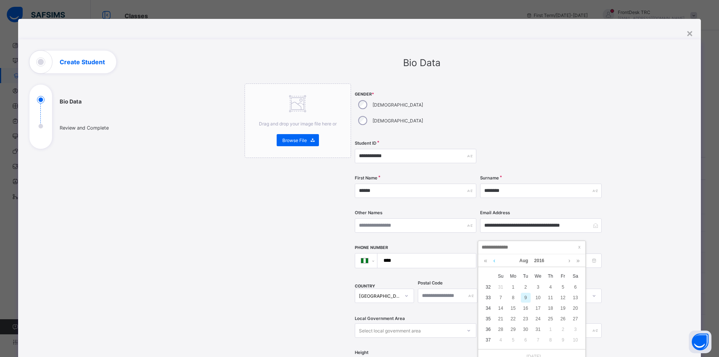
click at [495, 259] on link at bounding box center [494, 260] width 6 height 13
click at [494, 260] on link at bounding box center [494, 260] width 6 height 13
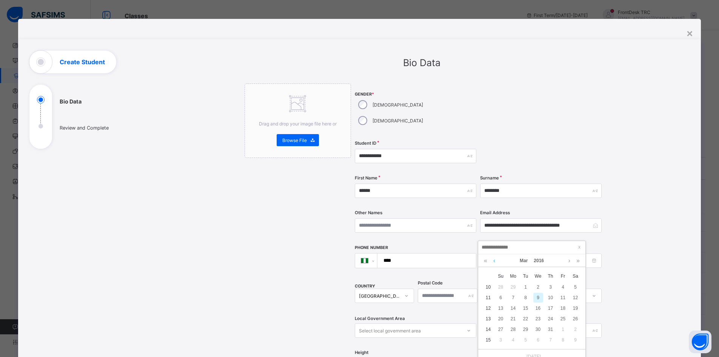
click at [494, 260] on link at bounding box center [494, 260] width 6 height 13
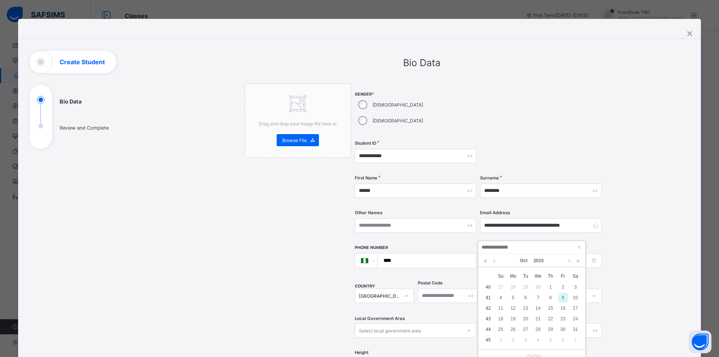
click at [494, 260] on link at bounding box center [494, 260] width 6 height 13
click at [493, 260] on link at bounding box center [494, 260] width 6 height 13
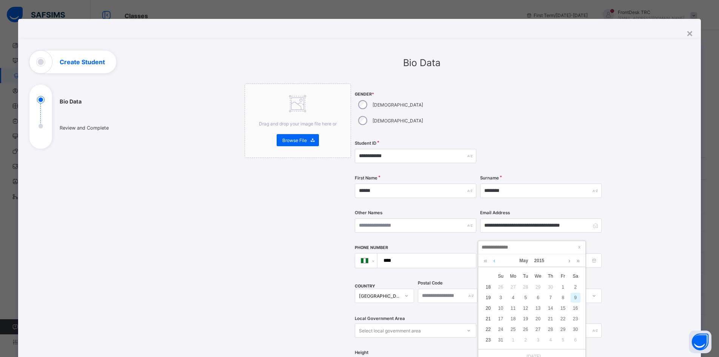
click at [493, 260] on link at bounding box center [494, 260] width 6 height 13
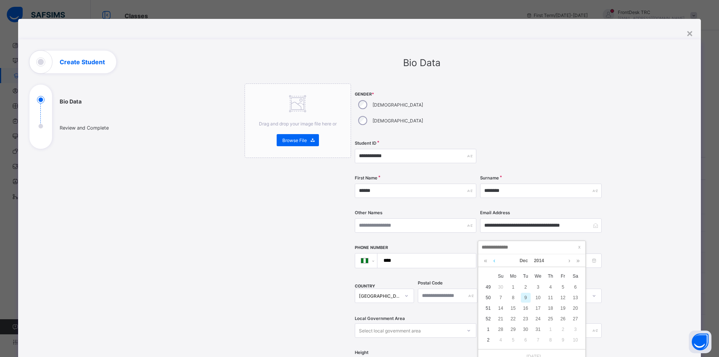
click at [493, 260] on link at bounding box center [494, 260] width 6 height 13
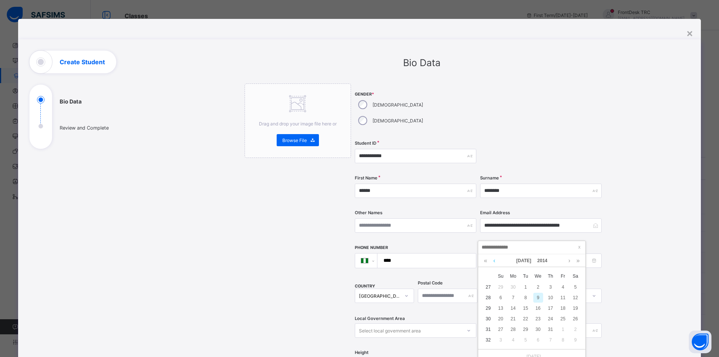
click at [493, 260] on link at bounding box center [494, 260] width 6 height 13
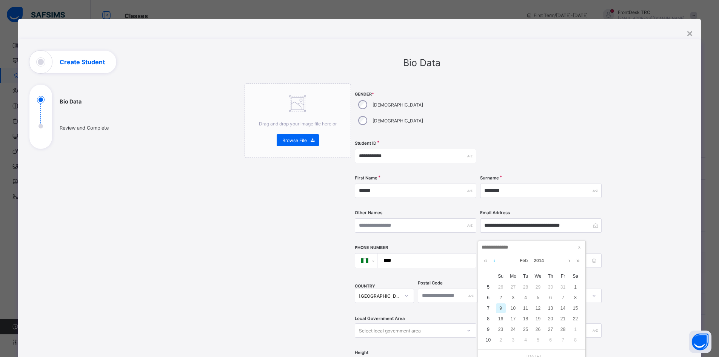
click at [493, 260] on link at bounding box center [494, 260] width 6 height 13
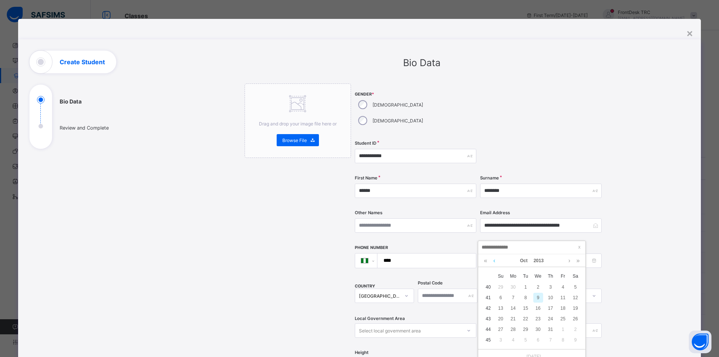
click at [493, 260] on link at bounding box center [494, 260] width 6 height 13
click at [494, 260] on link at bounding box center [494, 260] width 6 height 13
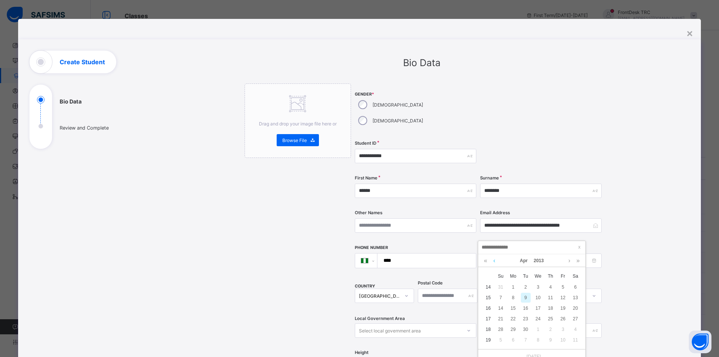
click at [494, 260] on link at bounding box center [494, 260] width 6 height 13
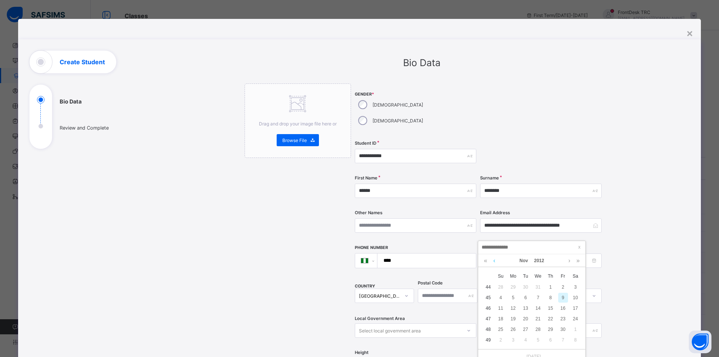
click at [494, 260] on link at bounding box center [494, 260] width 6 height 13
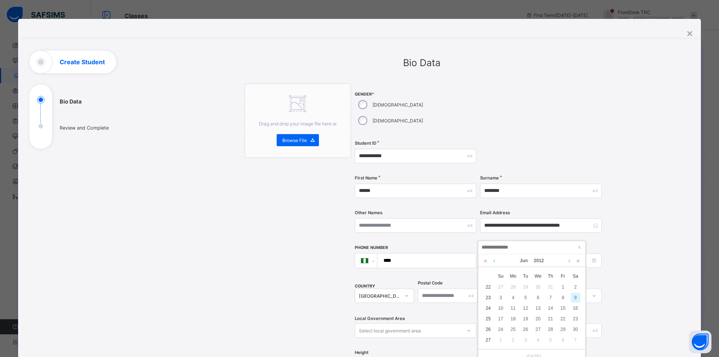
click at [494, 260] on link at bounding box center [494, 260] width 6 height 13
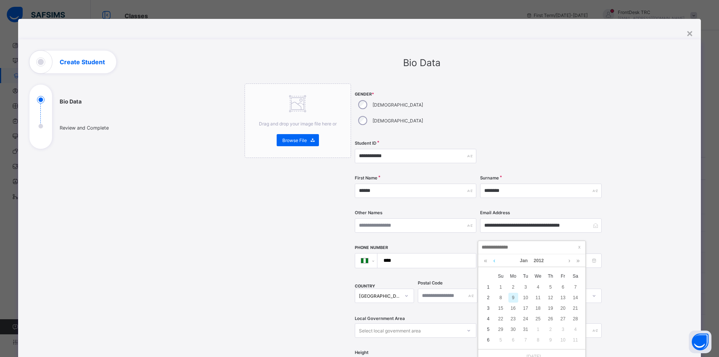
click at [494, 260] on link at bounding box center [494, 260] width 6 height 13
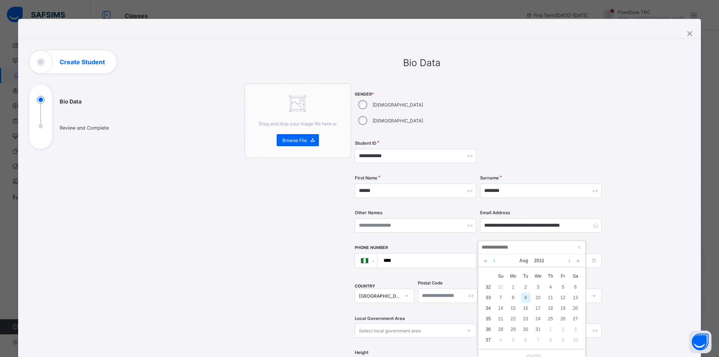
click at [494, 260] on link at bounding box center [494, 260] width 6 height 13
click at [494, 259] on link at bounding box center [494, 260] width 6 height 13
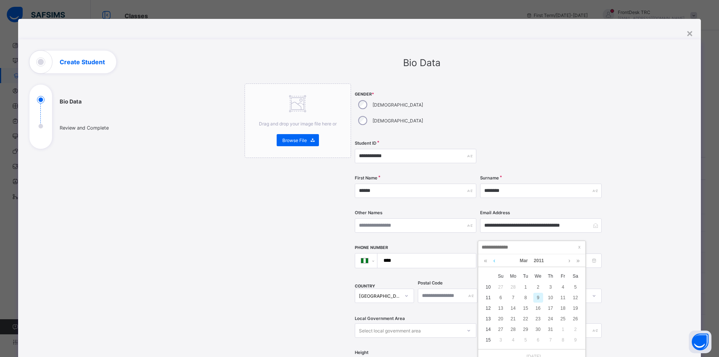
click at [494, 259] on link at bounding box center [494, 260] width 6 height 13
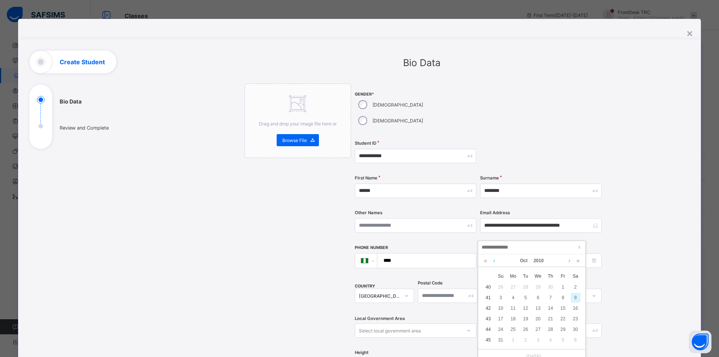
click at [494, 259] on link at bounding box center [494, 260] width 6 height 13
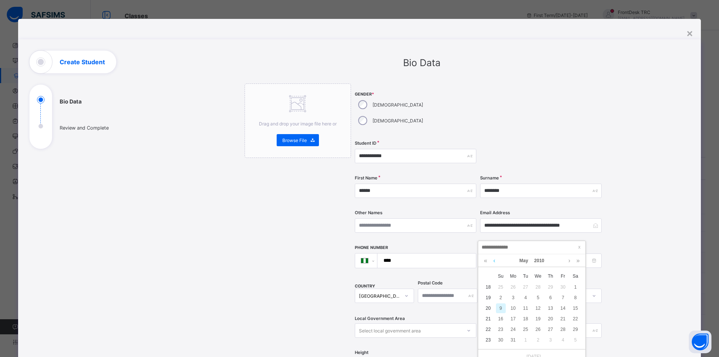
click at [494, 259] on link at bounding box center [494, 260] width 6 height 13
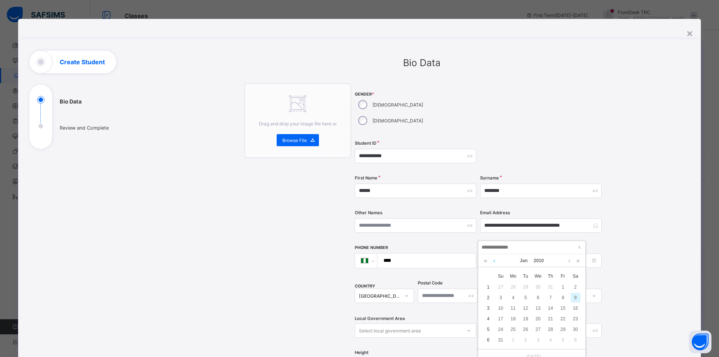
click at [494, 259] on link at bounding box center [494, 260] width 6 height 13
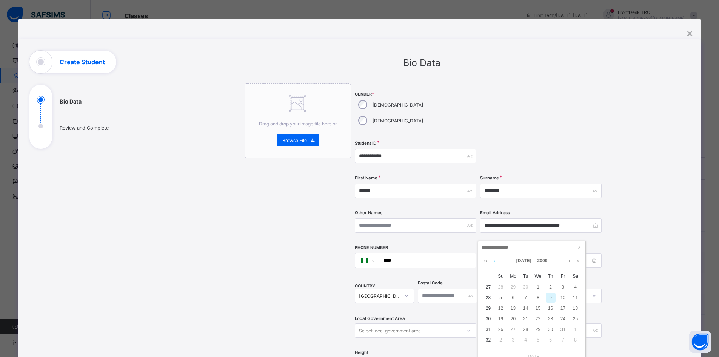
click at [494, 259] on link at bounding box center [494, 260] width 6 height 13
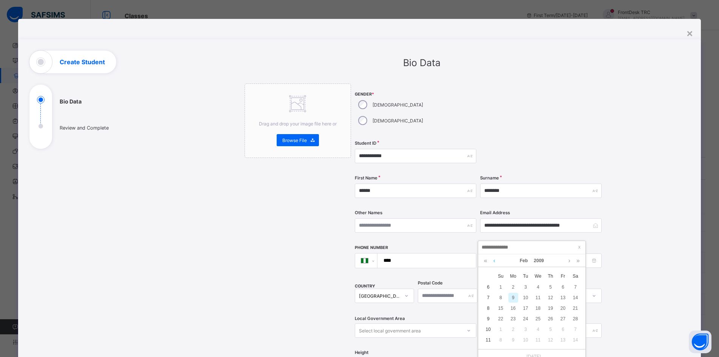
click at [494, 259] on link at bounding box center [494, 260] width 6 height 13
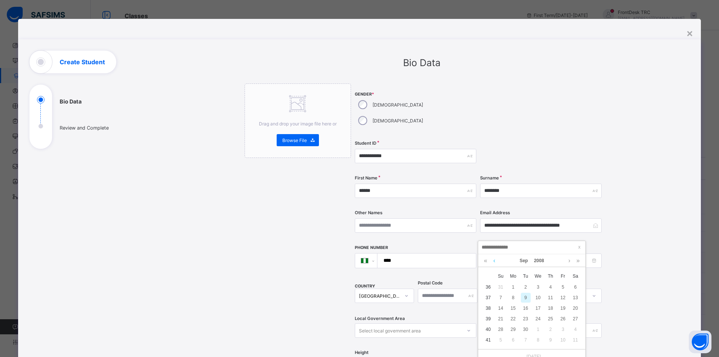
click at [494, 259] on link at bounding box center [494, 260] width 6 height 13
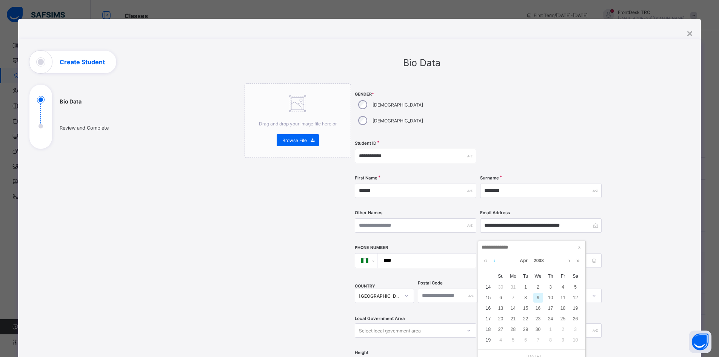
click at [494, 259] on link at bounding box center [494, 260] width 6 height 13
click at [527, 320] on div "18" at bounding box center [526, 319] width 10 height 10
type input "**********"
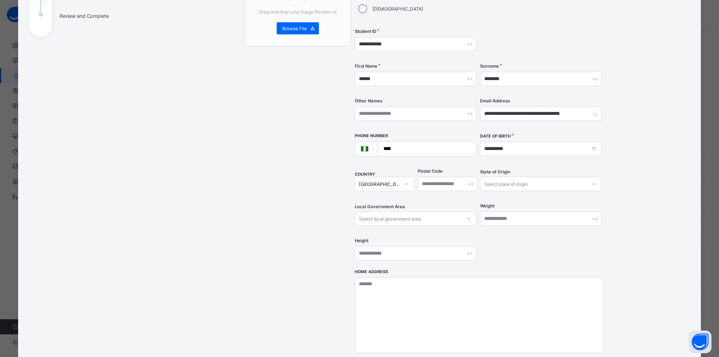
scroll to position [113, 0]
click at [403, 140] on input "****" at bounding box center [425, 147] width 92 height 14
click at [413, 140] on input "****" at bounding box center [425, 147] width 92 height 14
paste input "**********"
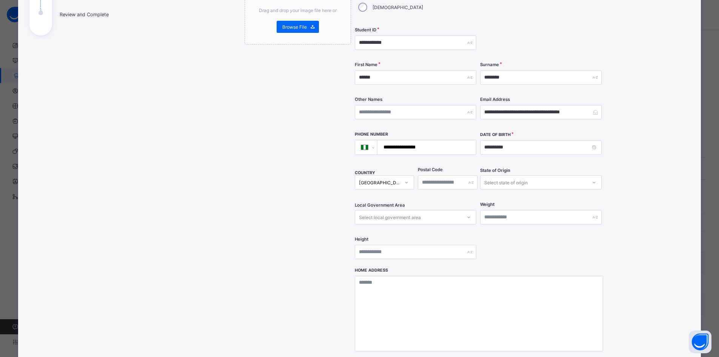
type input "**********"
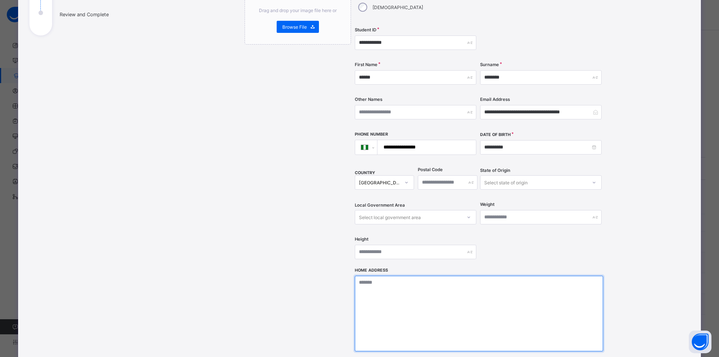
click at [395, 275] on textarea at bounding box center [479, 312] width 248 height 75
paste textarea "**********"
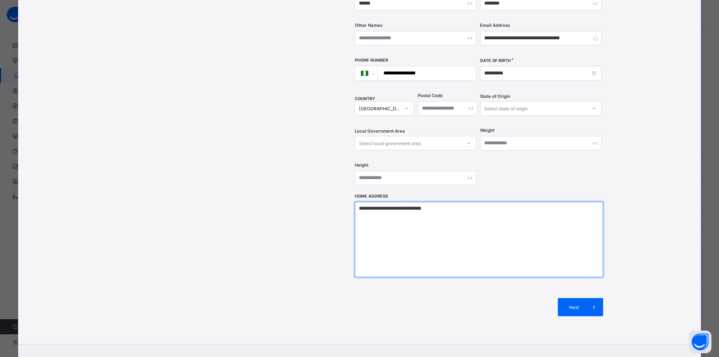
scroll to position [189, 0]
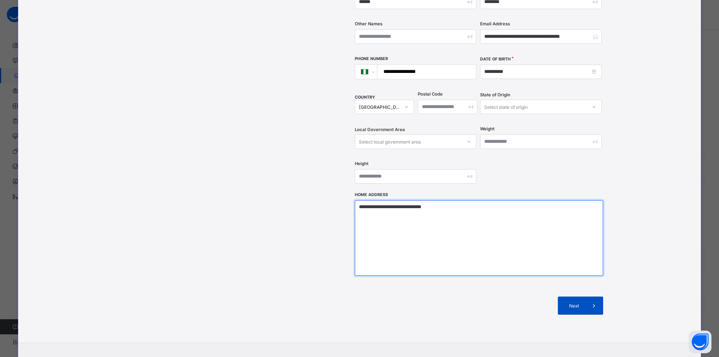
type textarea "**********"
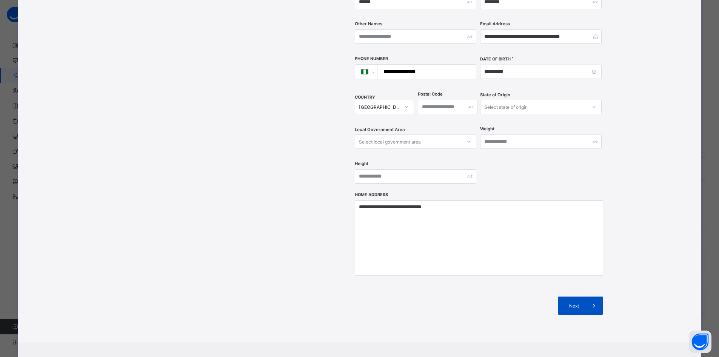
click at [581, 303] on span "Next" at bounding box center [574, 306] width 22 height 6
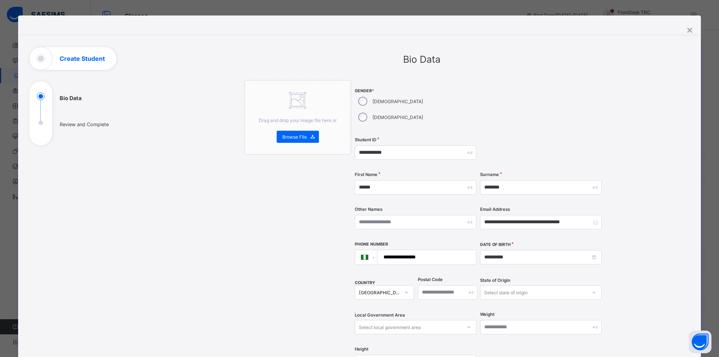
scroll to position [0, 0]
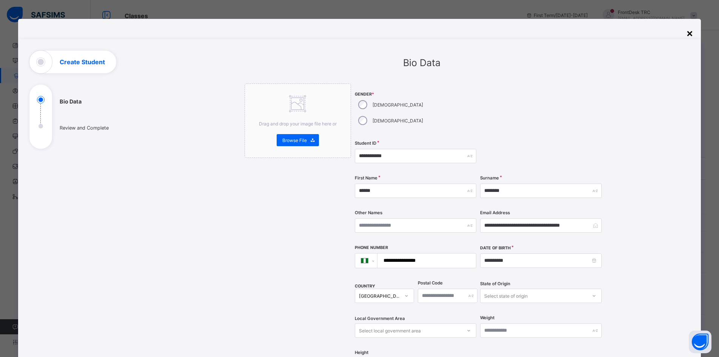
click at [688, 33] on div "×" at bounding box center [689, 32] width 7 height 13
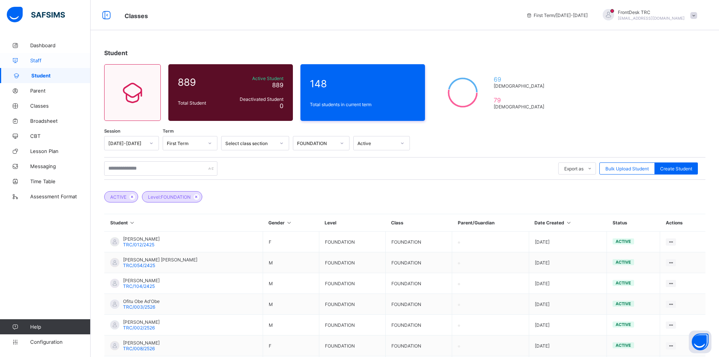
click at [36, 61] on span "Staff" at bounding box center [60, 60] width 60 height 6
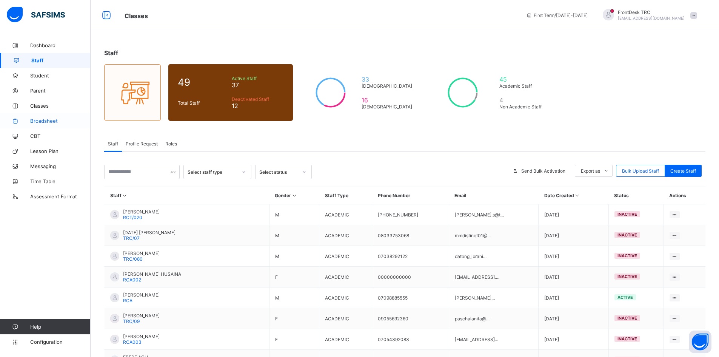
click at [44, 122] on span "Broadsheet" at bounding box center [60, 121] width 60 height 6
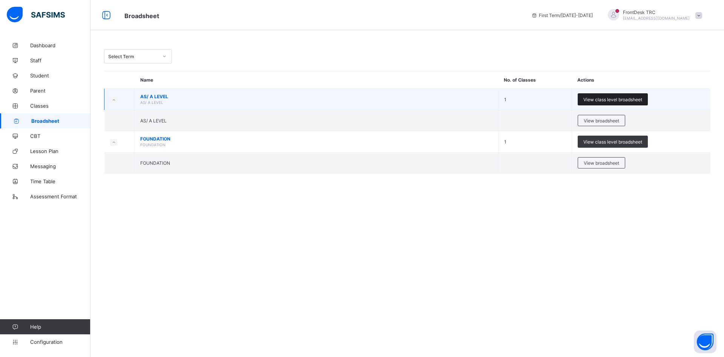
click at [603, 100] on span "View class level broadsheet" at bounding box center [613, 100] width 59 height 6
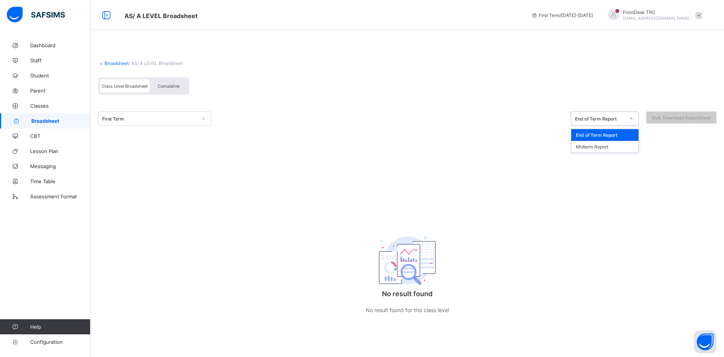
click at [635, 119] on div at bounding box center [631, 118] width 13 height 12
click at [612, 146] on div "Midterm Report" at bounding box center [605, 147] width 67 height 12
click at [37, 75] on span "Student" at bounding box center [60, 75] width 60 height 6
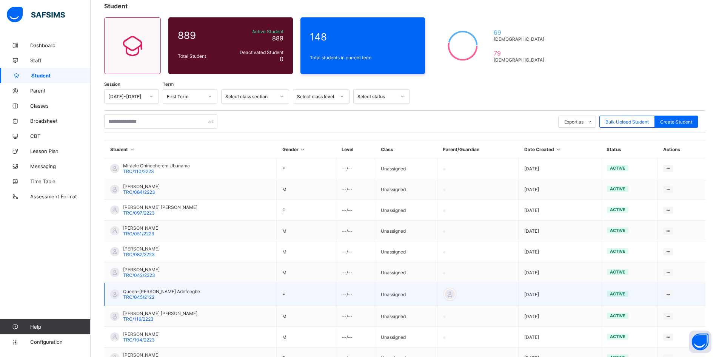
scroll to position [28, 0]
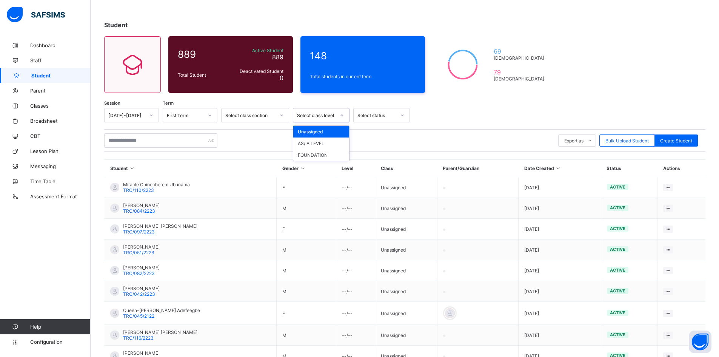
click at [342, 114] on icon at bounding box center [342, 115] width 5 height 8
click at [331, 156] on div "FOUNDATION" at bounding box center [321, 155] width 56 height 12
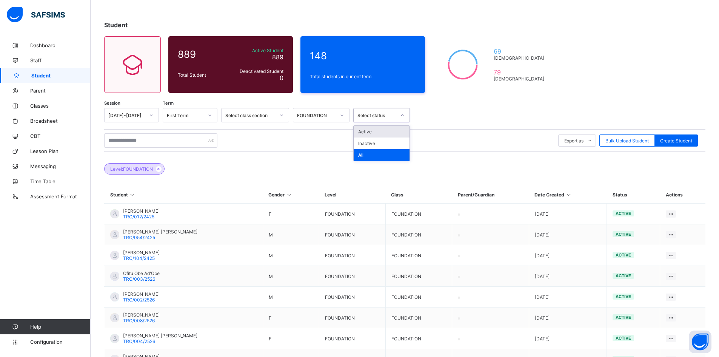
click at [404, 115] on icon at bounding box center [402, 115] width 5 height 8
click at [382, 133] on div "Active" at bounding box center [382, 132] width 56 height 12
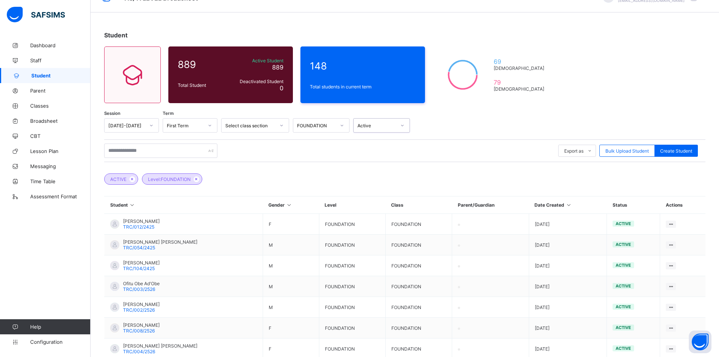
scroll to position [14, 0]
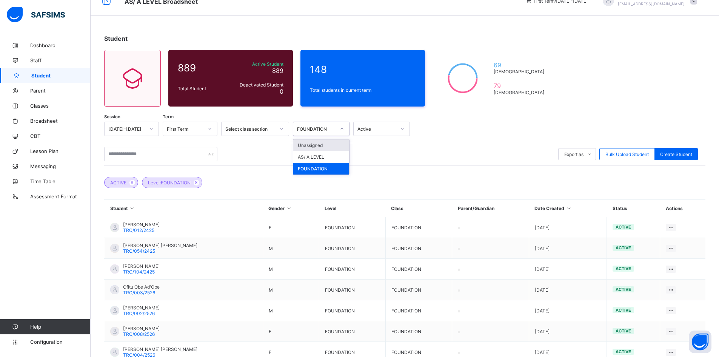
click at [341, 128] on icon at bounding box center [342, 129] width 5 height 8
click at [321, 158] on div "AS/ A LEVEL" at bounding box center [321, 157] width 56 height 12
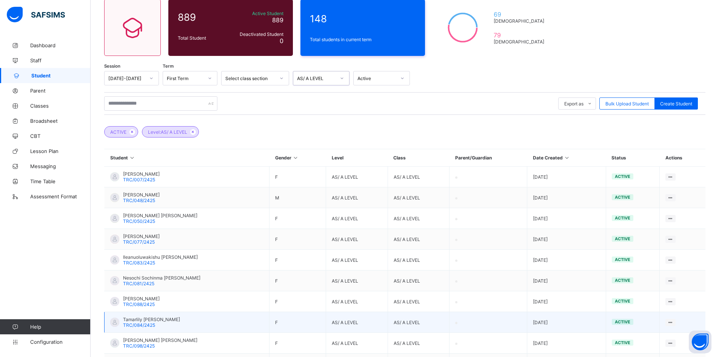
scroll to position [128, 0]
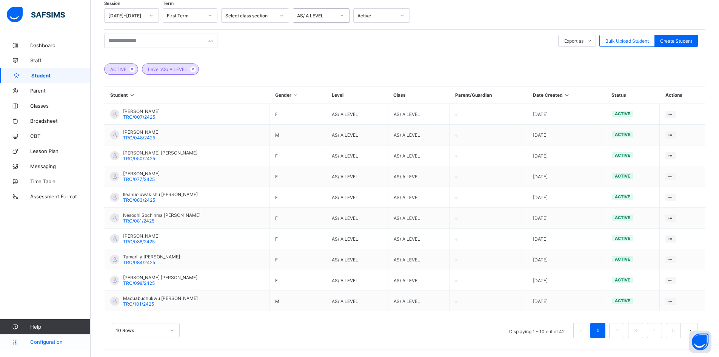
click at [49, 342] on span "Configuration" at bounding box center [60, 341] width 60 height 6
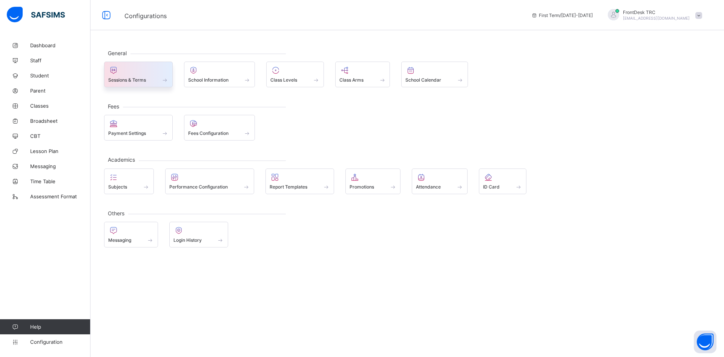
click at [148, 78] on div "Sessions & Terms" at bounding box center [138, 80] width 60 height 6
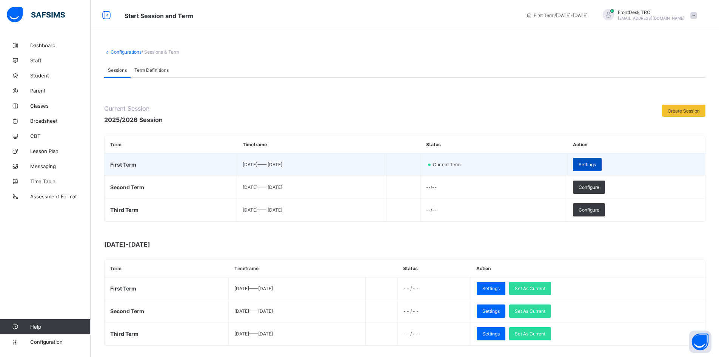
click at [596, 162] on span "Settings" at bounding box center [586, 164] width 17 height 6
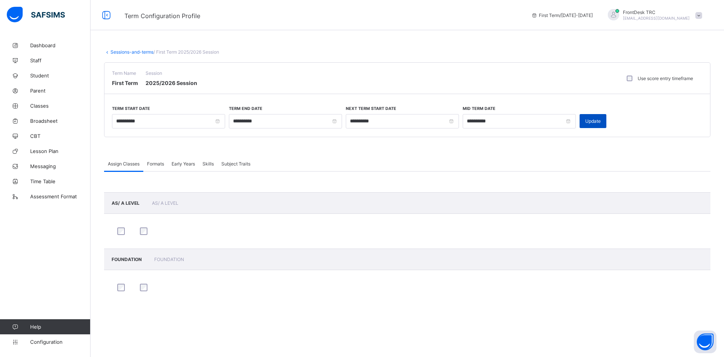
click at [589, 123] on span "Update" at bounding box center [593, 121] width 15 height 6
click at [55, 121] on span "Broadsheet" at bounding box center [60, 121] width 60 height 6
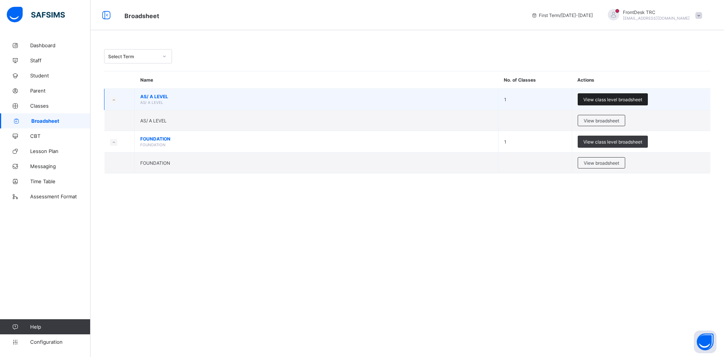
click at [631, 100] on span "View class level broadsheet" at bounding box center [613, 100] width 59 height 6
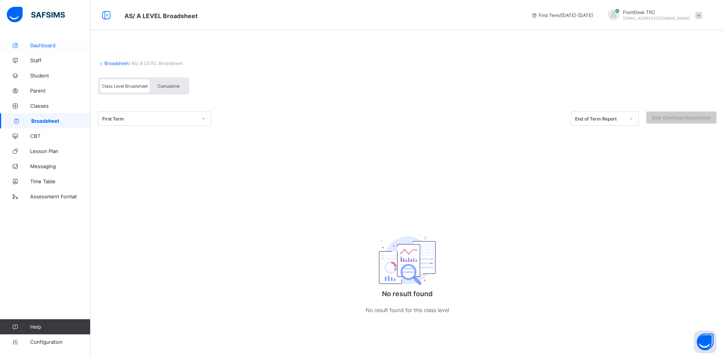
click at [47, 47] on span "Dashboard" at bounding box center [60, 45] width 60 height 6
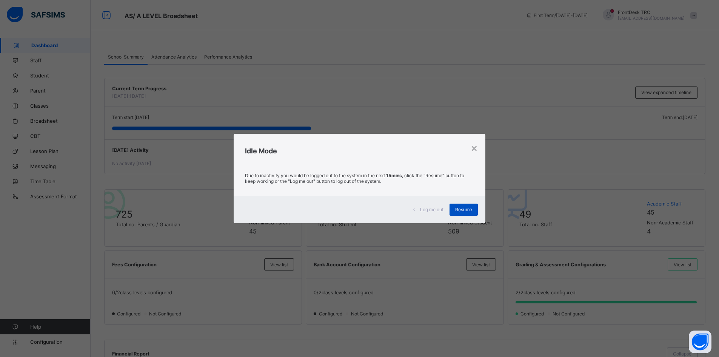
click at [469, 209] on span "Resume" at bounding box center [463, 209] width 17 height 6
